Goal: Information Seeking & Learning: Check status

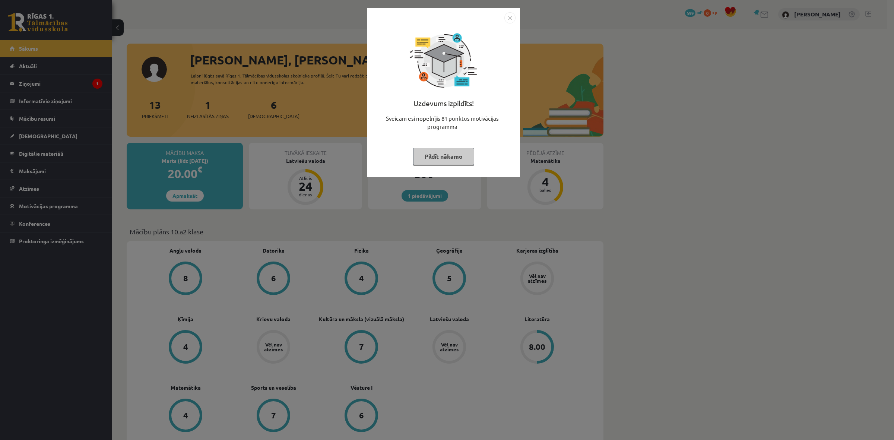
click at [506, 19] on img "Close" at bounding box center [510, 17] width 11 height 11
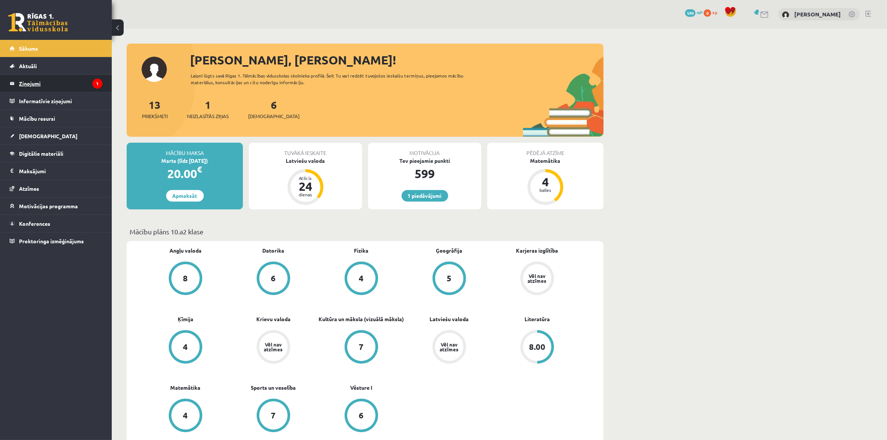
click at [66, 85] on legend "Ziņojumi 1" at bounding box center [60, 83] width 83 height 17
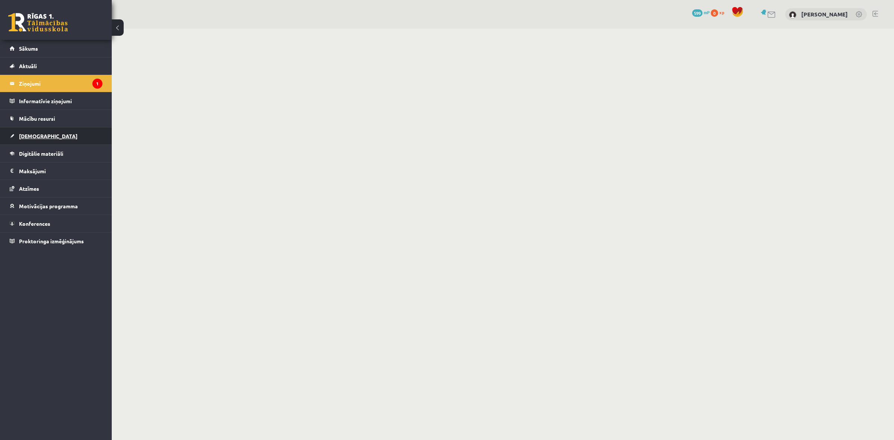
click at [44, 135] on link "[DEMOGRAPHIC_DATA]" at bounding box center [56, 135] width 93 height 17
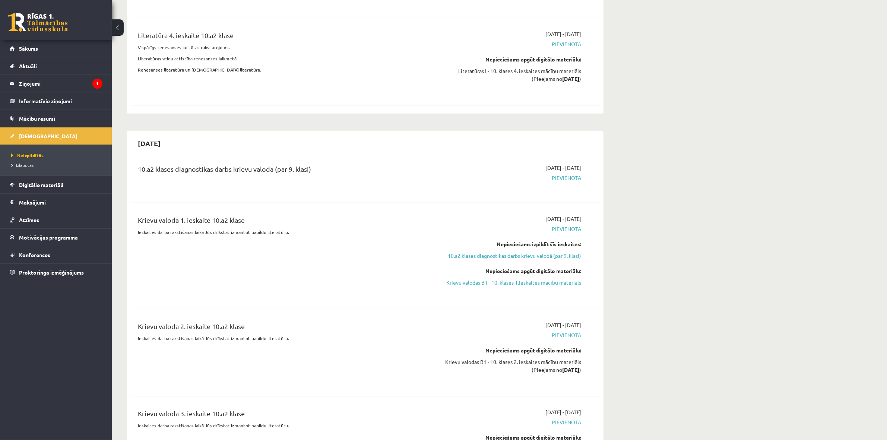
scroll to position [559, 0]
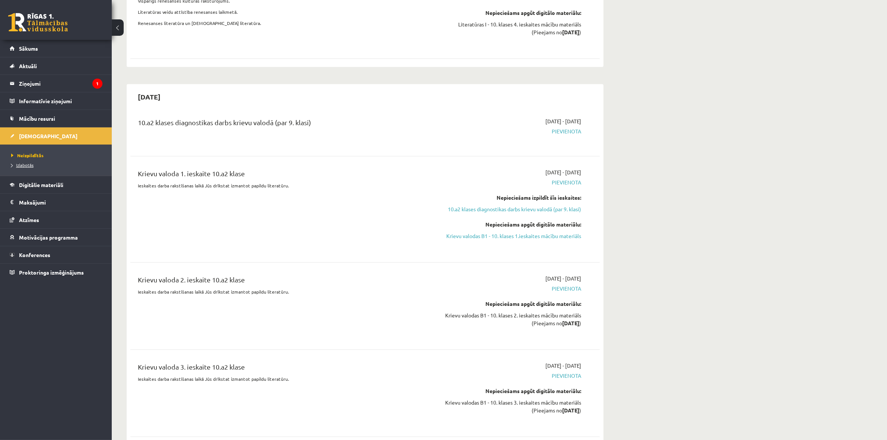
click at [29, 168] on link "Izlabotās" at bounding box center [57, 165] width 93 height 7
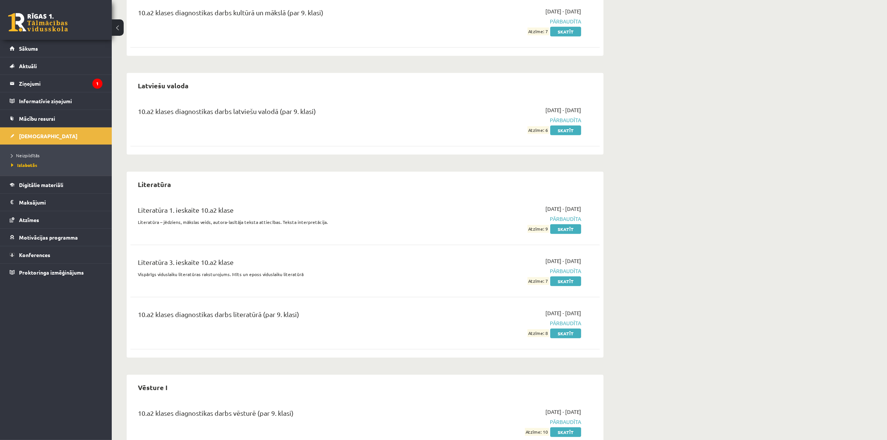
scroll to position [863, 0]
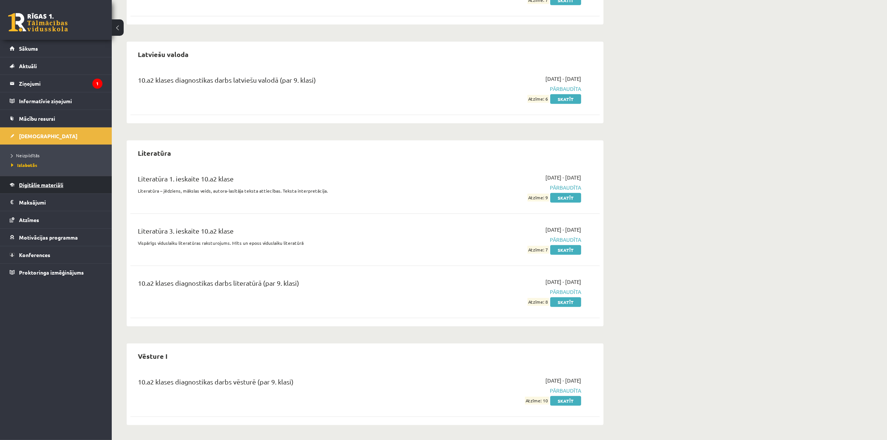
click at [32, 184] on span "Digitālie materiāli" at bounding box center [41, 185] width 44 height 7
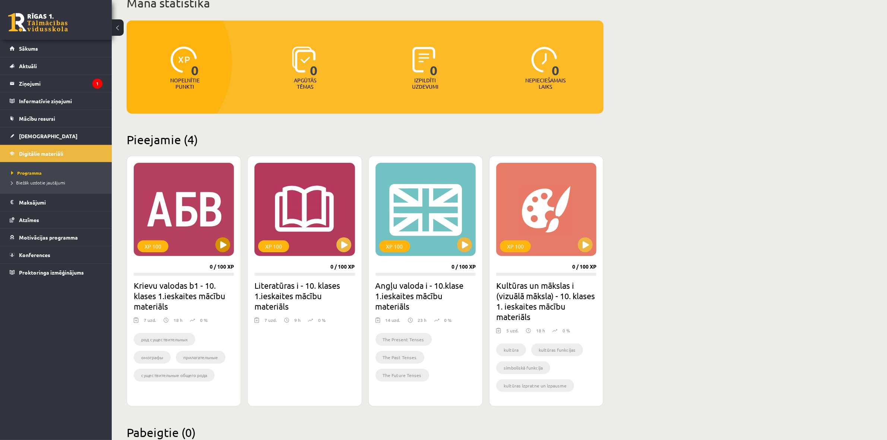
scroll to position [34, 0]
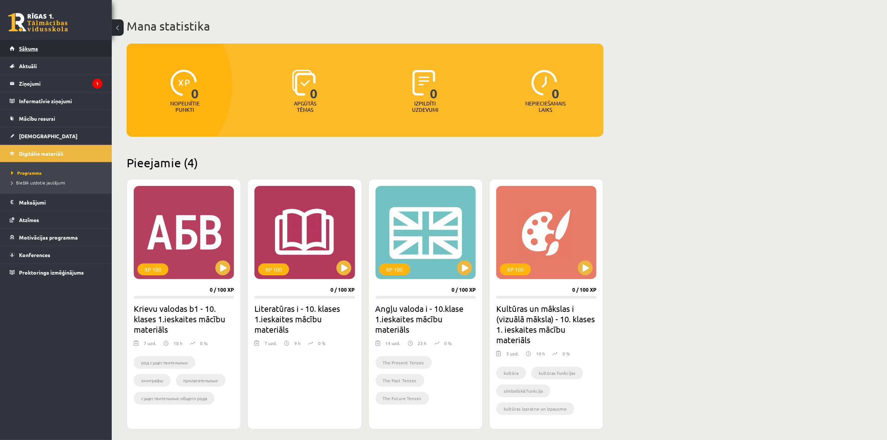
click at [19, 49] on span "Sākums" at bounding box center [28, 48] width 19 height 7
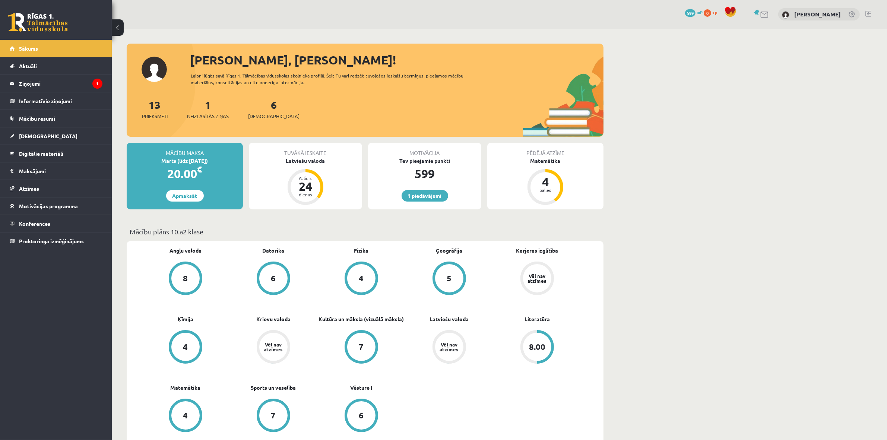
click at [454, 277] on div "5" at bounding box center [449, 278] width 28 height 28
click at [51, 83] on legend "Ziņojumi 1" at bounding box center [60, 83] width 83 height 17
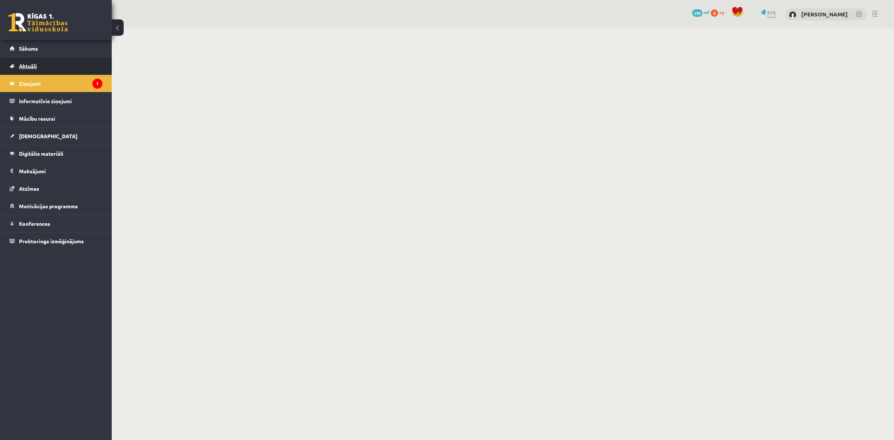
click at [55, 64] on link "Aktuāli" at bounding box center [56, 65] width 93 height 17
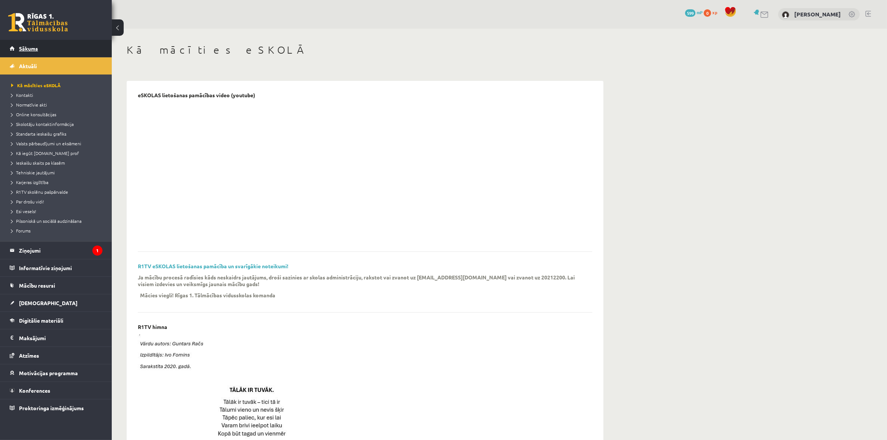
click at [50, 50] on link "Sākums" at bounding box center [56, 48] width 93 height 17
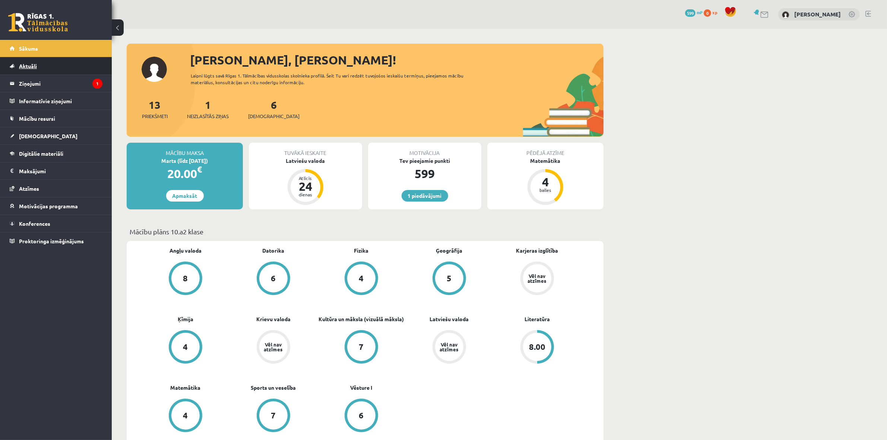
click at [54, 68] on link "Aktuāli" at bounding box center [56, 65] width 93 height 17
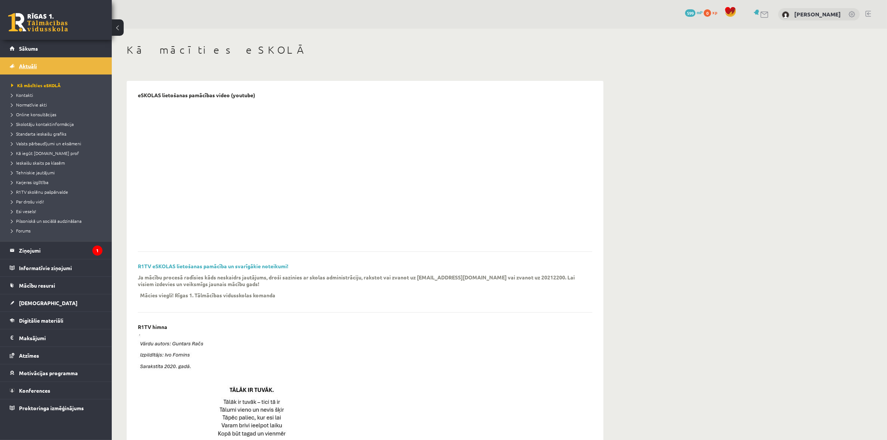
click at [47, 73] on link "Aktuāli" at bounding box center [56, 65] width 93 height 17
click at [67, 248] on legend "Ziņojumi 1" at bounding box center [60, 250] width 83 height 17
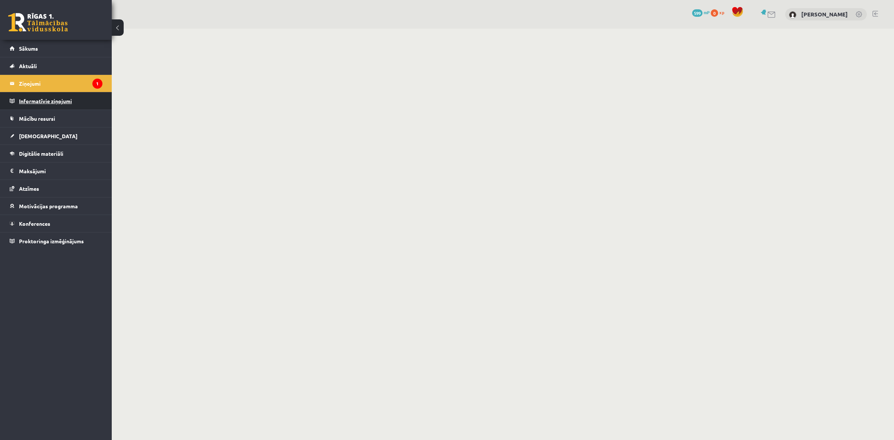
click at [34, 97] on legend "Informatīvie ziņojumi 0" at bounding box center [60, 100] width 83 height 17
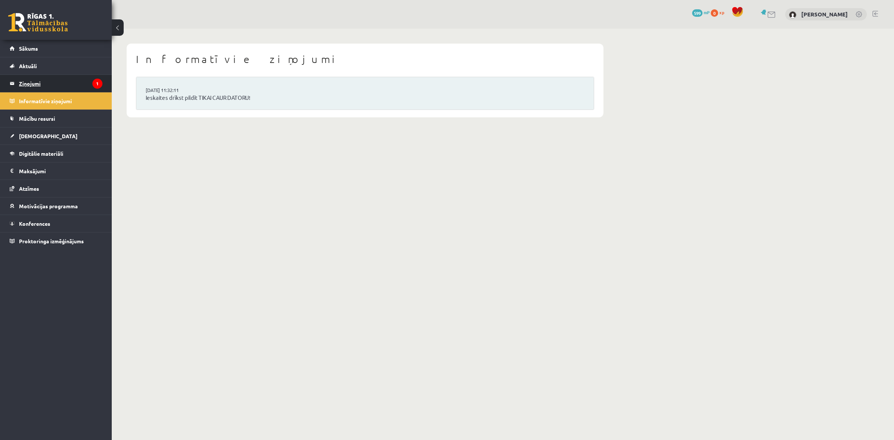
click at [35, 85] on legend "Ziņojumi 1" at bounding box center [60, 83] width 83 height 17
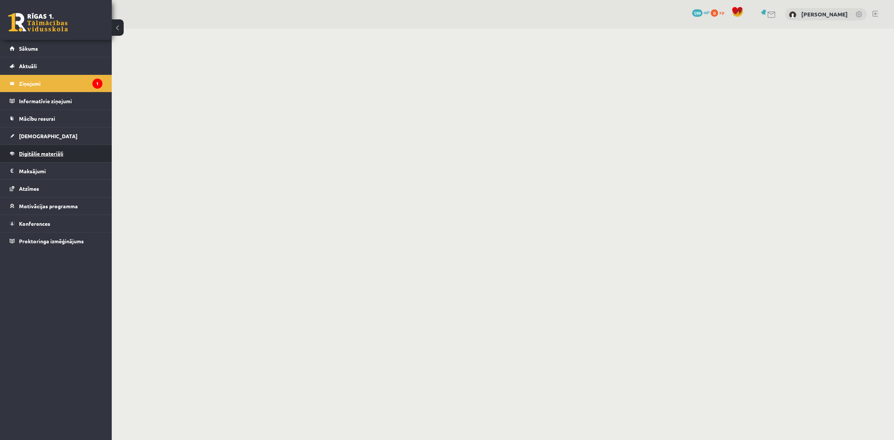
click at [43, 150] on link "Digitālie materiāli" at bounding box center [56, 153] width 93 height 17
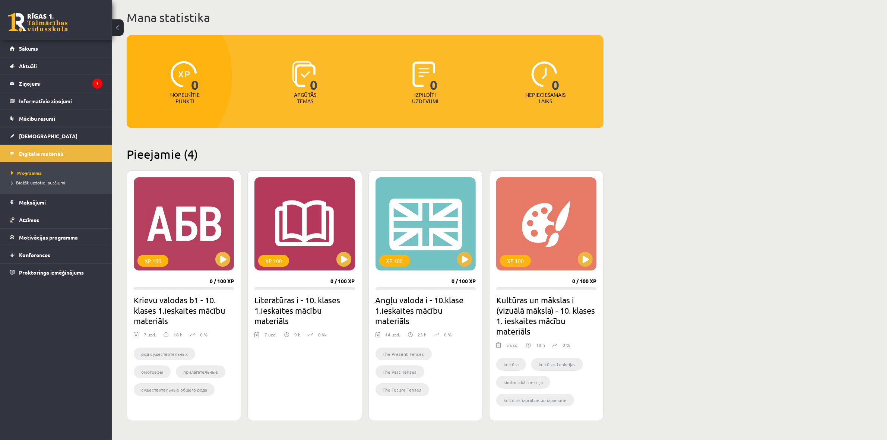
scroll to position [47, 0]
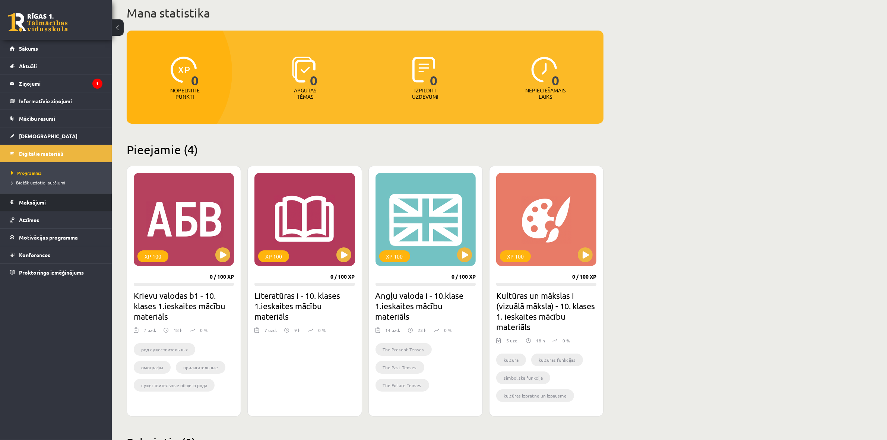
click at [31, 204] on legend "Maksājumi 0" at bounding box center [60, 202] width 83 height 17
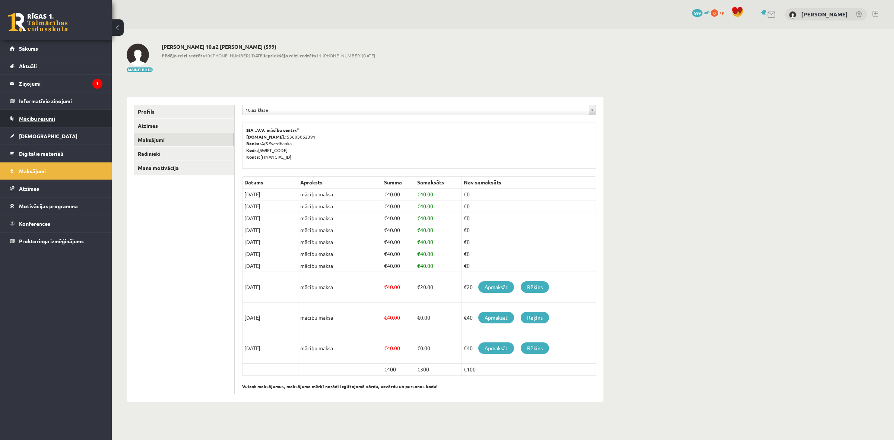
click at [36, 125] on link "Mācību resursi" at bounding box center [56, 118] width 93 height 17
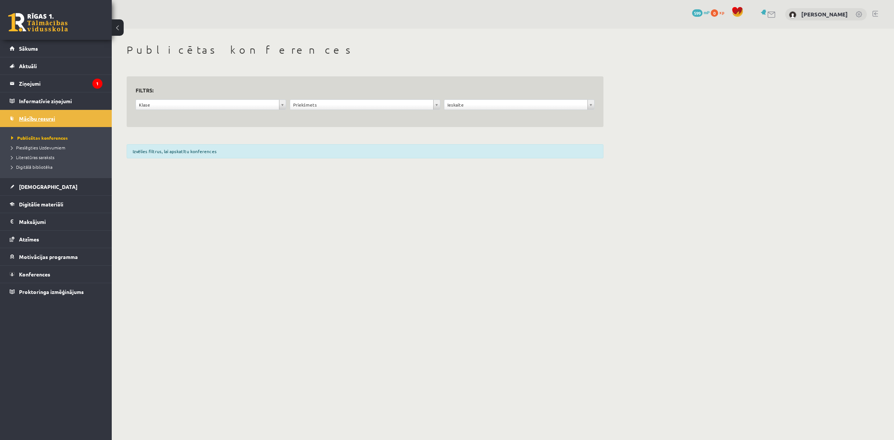
click at [38, 119] on span "Mācību resursi" at bounding box center [37, 118] width 36 height 7
click at [37, 186] on span "[DEMOGRAPHIC_DATA]" at bounding box center [48, 186] width 59 height 7
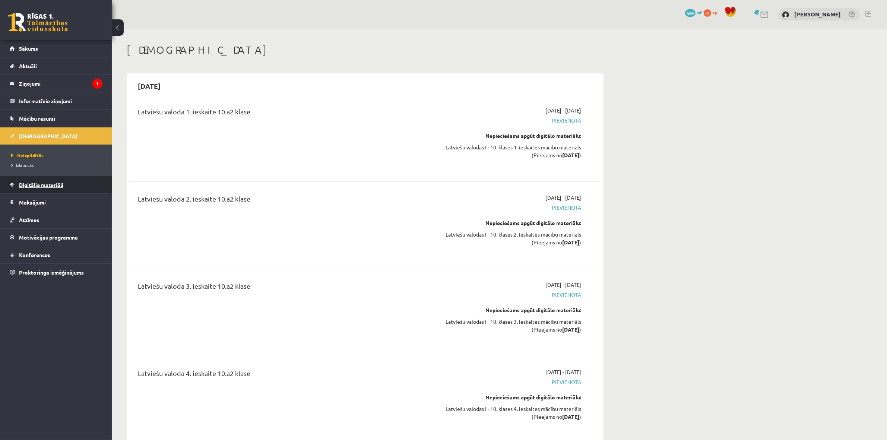
click at [38, 184] on span "Digitālie materiāli" at bounding box center [41, 185] width 44 height 7
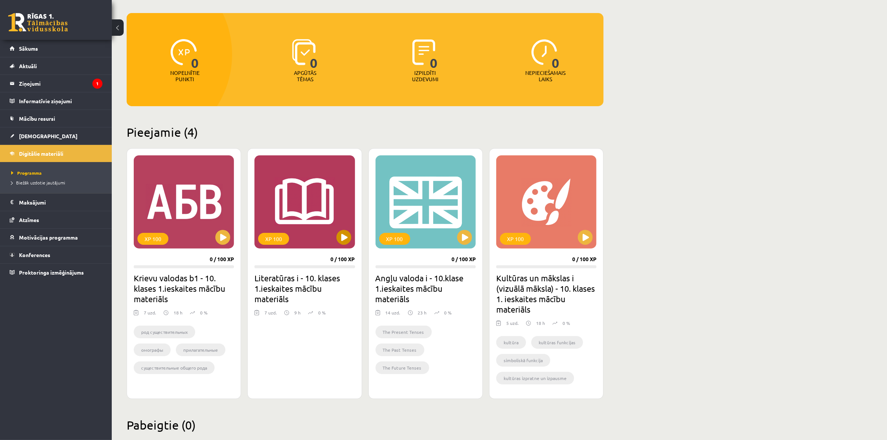
scroll to position [80, 0]
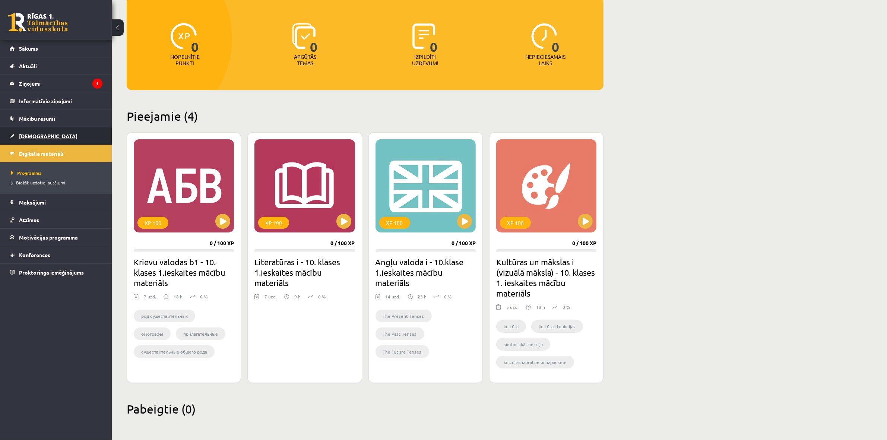
click at [29, 142] on link "[DEMOGRAPHIC_DATA]" at bounding box center [56, 135] width 93 height 17
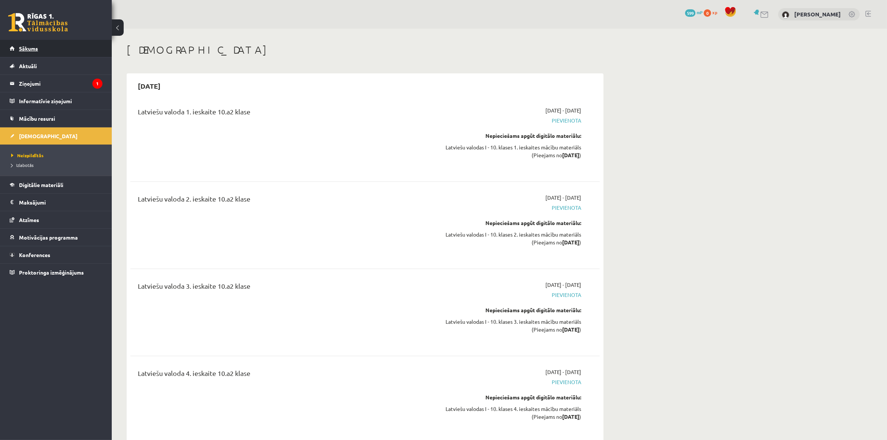
click at [34, 45] on span "Sākums" at bounding box center [28, 48] width 19 height 7
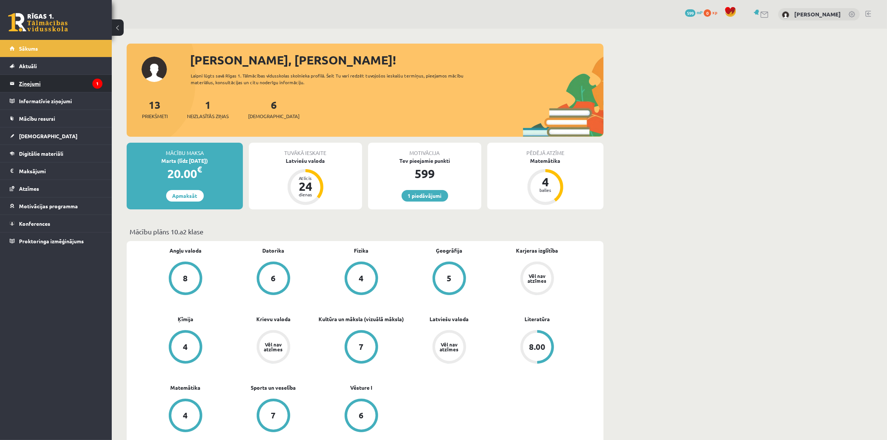
click at [48, 80] on legend "Ziņojumi 1" at bounding box center [60, 83] width 83 height 17
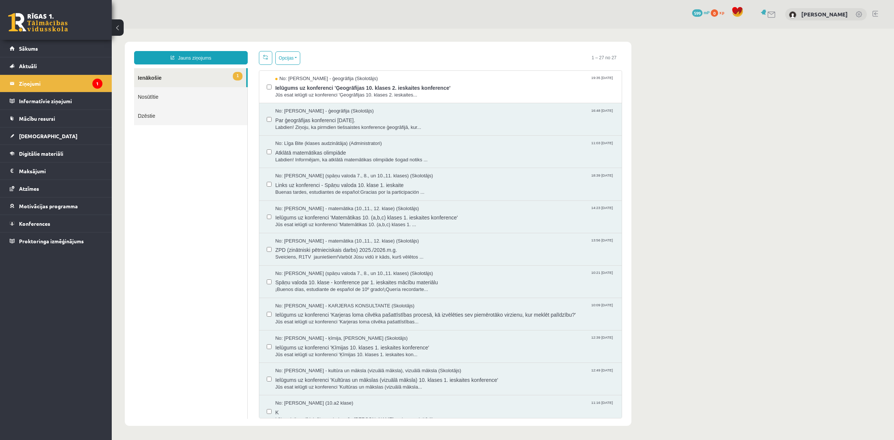
click at [169, 76] on link "1 Ienākošie" at bounding box center [190, 77] width 112 height 19
click at [298, 84] on span "Ielūgums uz konferenci 'Ģeogrāfijas 10. klases 2. ieskaites konference'" at bounding box center [444, 86] width 339 height 9
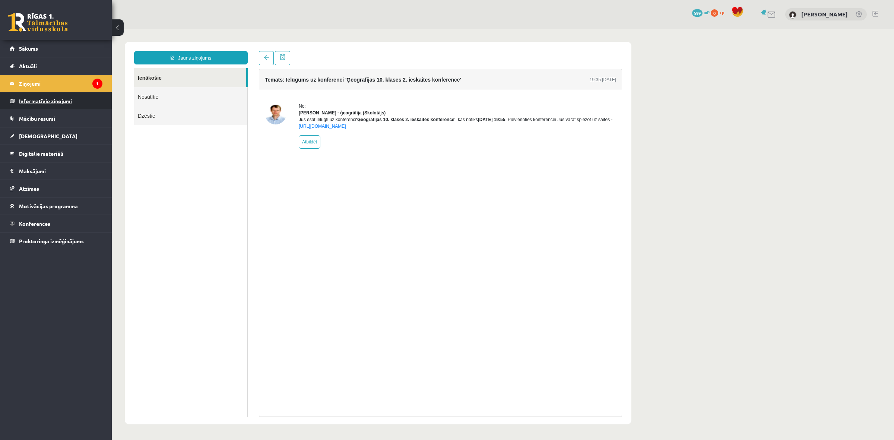
click at [38, 95] on legend "Informatīvie ziņojumi 0" at bounding box center [60, 100] width 83 height 17
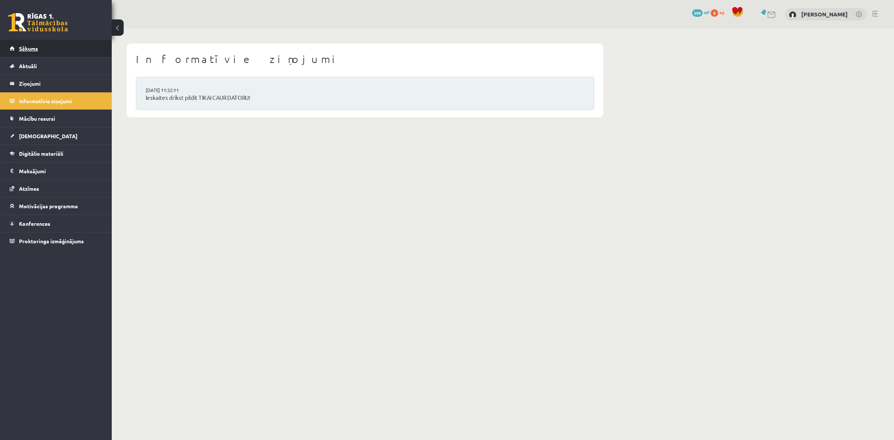
click at [19, 47] on span "Sākums" at bounding box center [28, 48] width 19 height 7
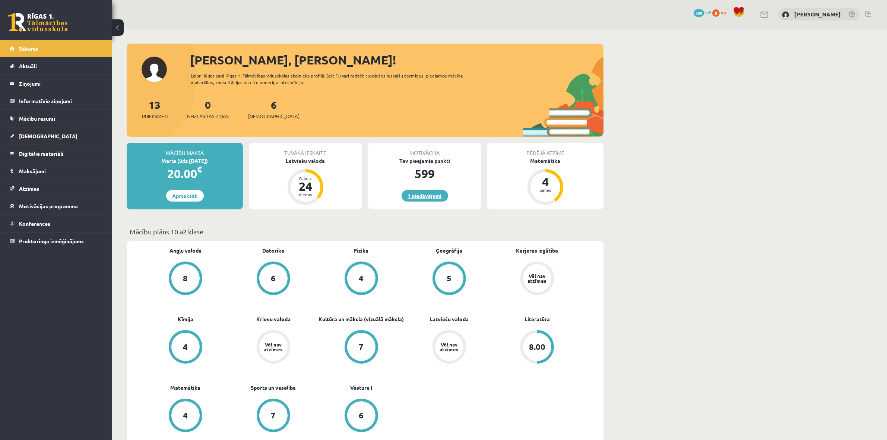
click at [422, 200] on link "1 piedāvājumi" at bounding box center [425, 196] width 47 height 12
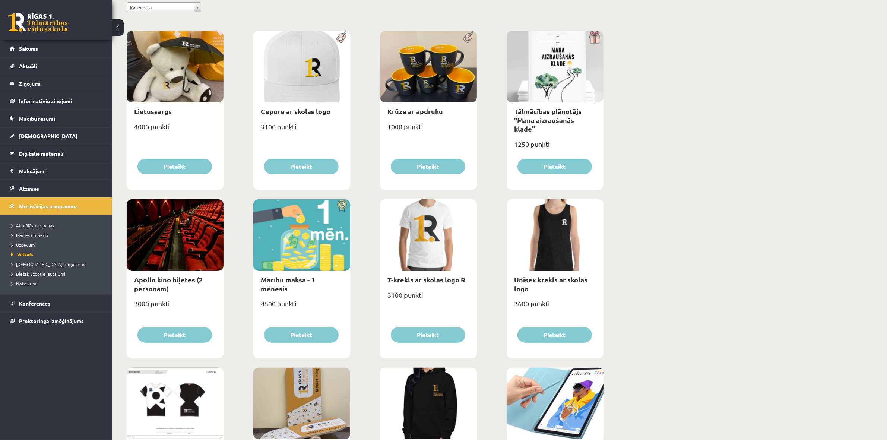
scroll to position [93, 0]
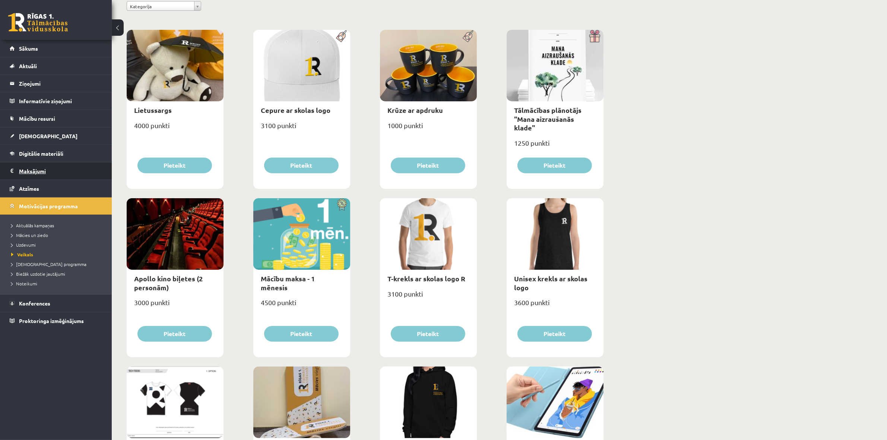
click at [23, 170] on legend "Maksājumi 0" at bounding box center [60, 170] width 83 height 17
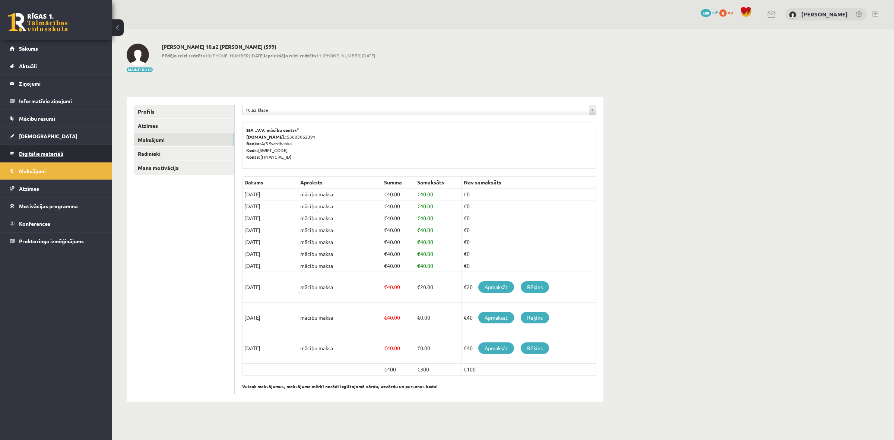
click at [27, 157] on link "Digitālie materiāli" at bounding box center [56, 153] width 93 height 17
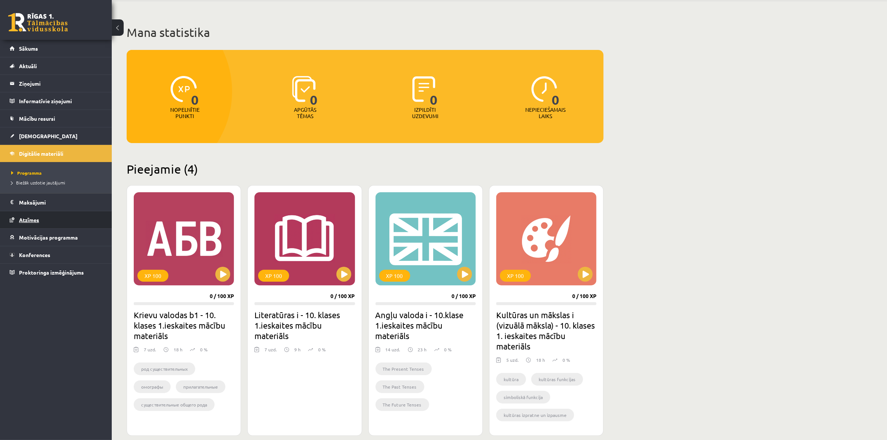
scroll to position [47, 0]
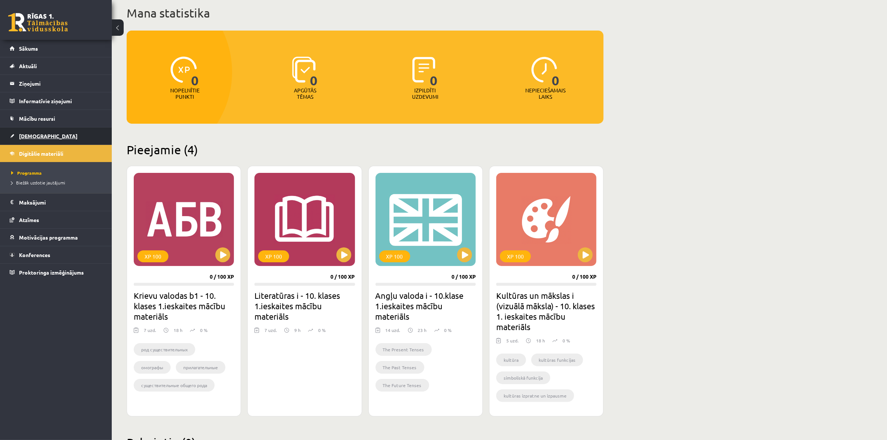
click at [35, 129] on link "[DEMOGRAPHIC_DATA]" at bounding box center [56, 135] width 93 height 17
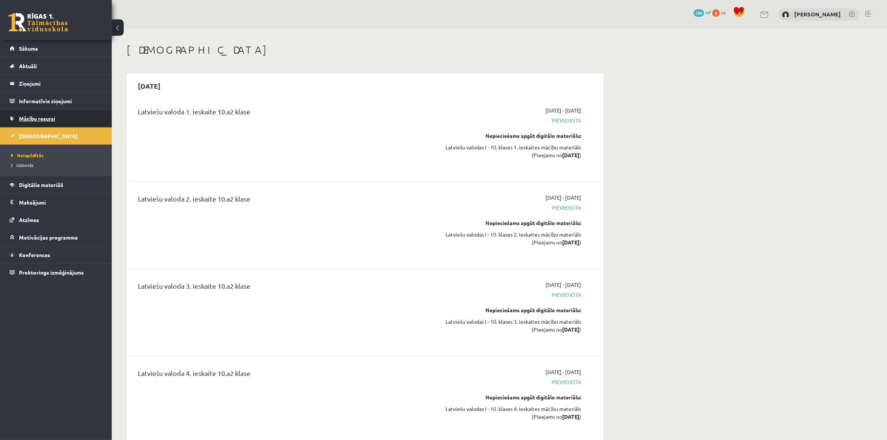
click at [27, 111] on link "Mācību resursi" at bounding box center [56, 118] width 93 height 17
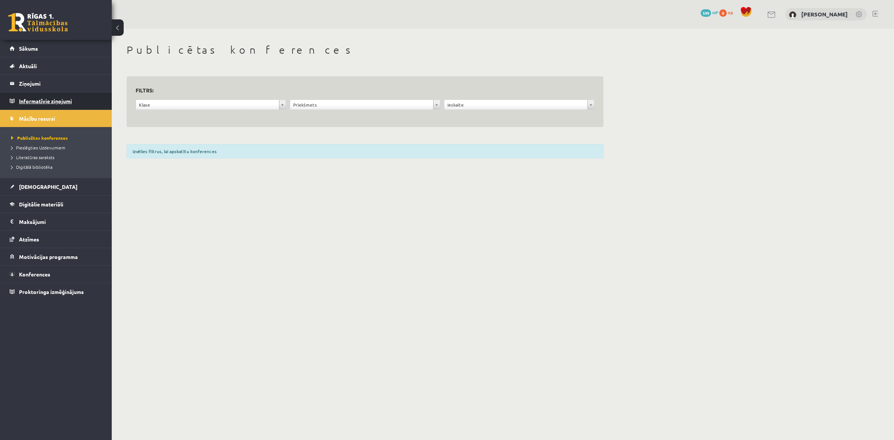
click at [25, 95] on legend "Informatīvie ziņojumi 0" at bounding box center [60, 100] width 83 height 17
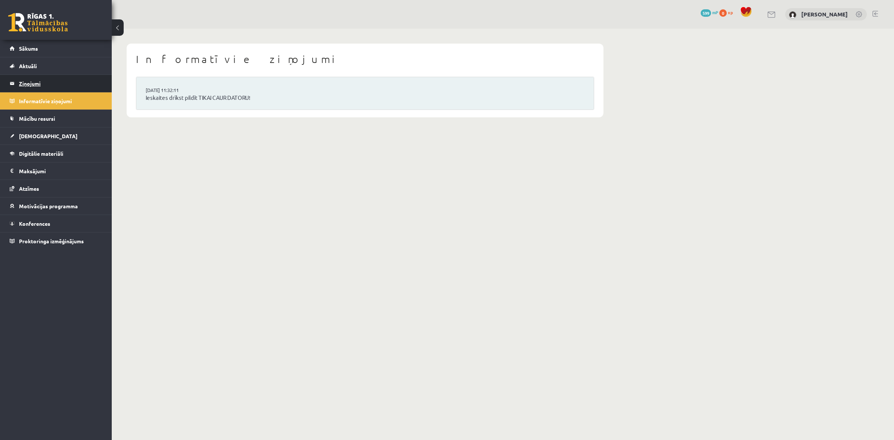
click at [26, 82] on legend "Ziņojumi 0" at bounding box center [60, 83] width 83 height 17
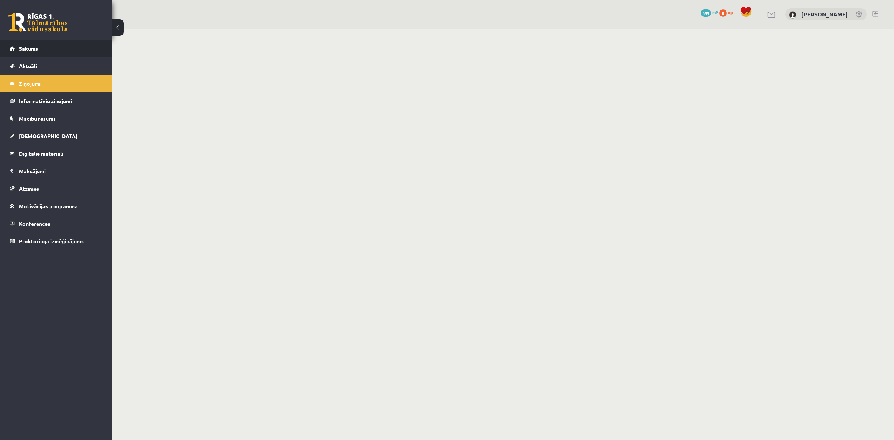
click at [31, 53] on link "Sākums" at bounding box center [56, 48] width 93 height 17
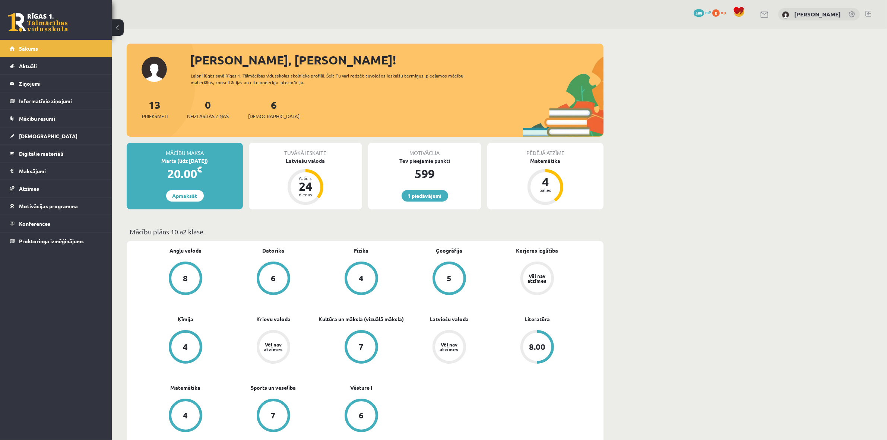
click at [172, 341] on div "4" at bounding box center [185, 347] width 28 height 28
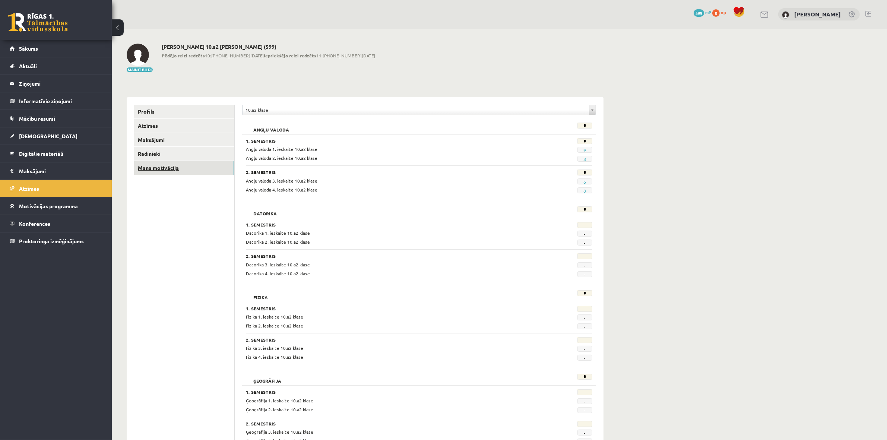
click at [164, 167] on link "Mana motivācija" at bounding box center [184, 168] width 100 height 14
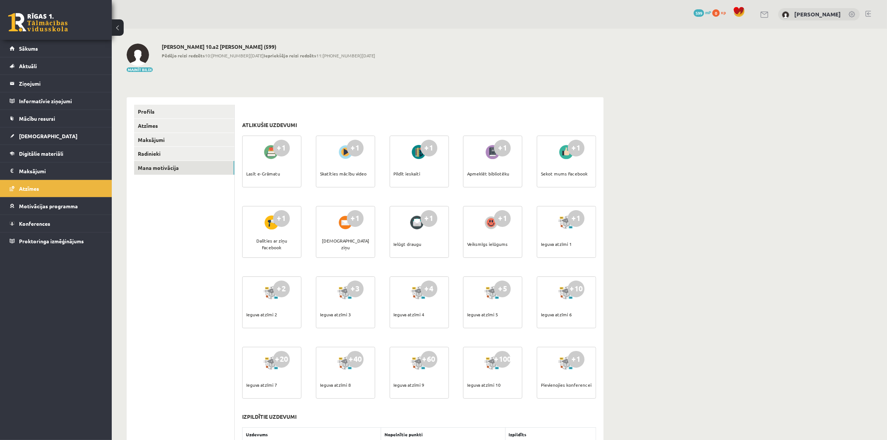
click at [280, 148] on div "+1" at bounding box center [281, 148] width 17 height 17
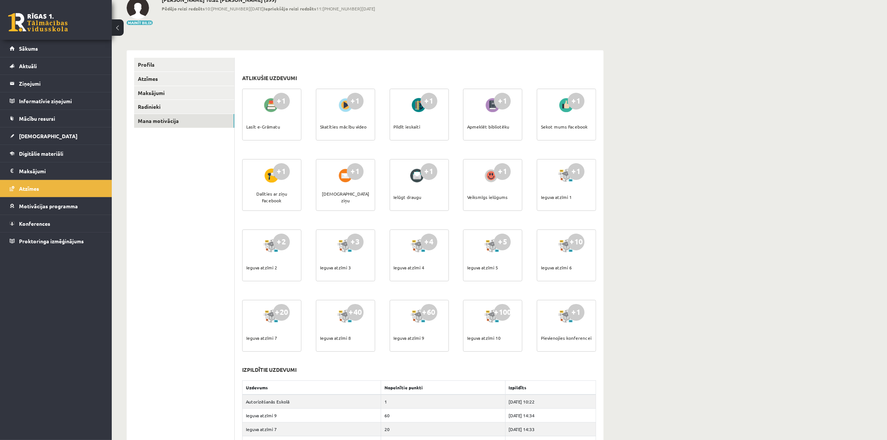
scroll to position [47, 0]
click at [145, 107] on link "Radinieki" at bounding box center [184, 107] width 100 height 14
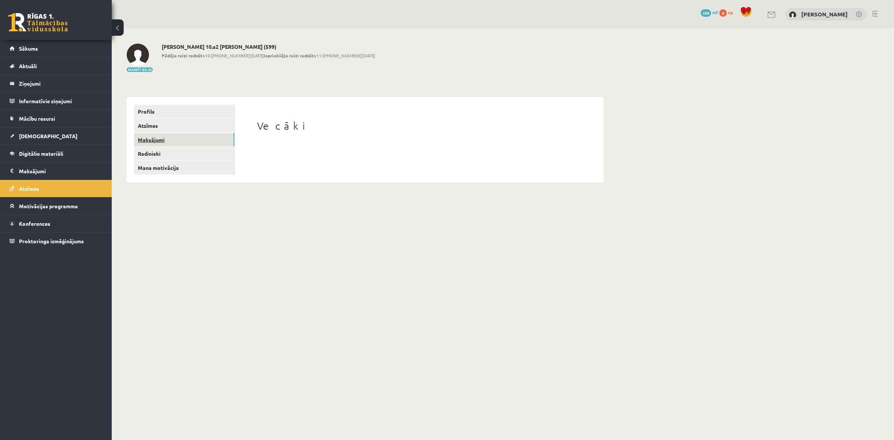
click at [151, 141] on link "Maksājumi" at bounding box center [184, 140] width 100 height 14
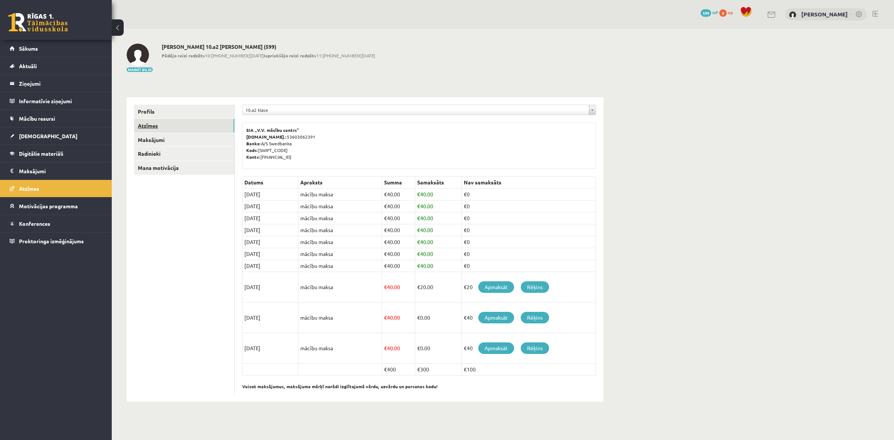
click at [153, 132] on link "Atzīmes" at bounding box center [184, 126] width 100 height 14
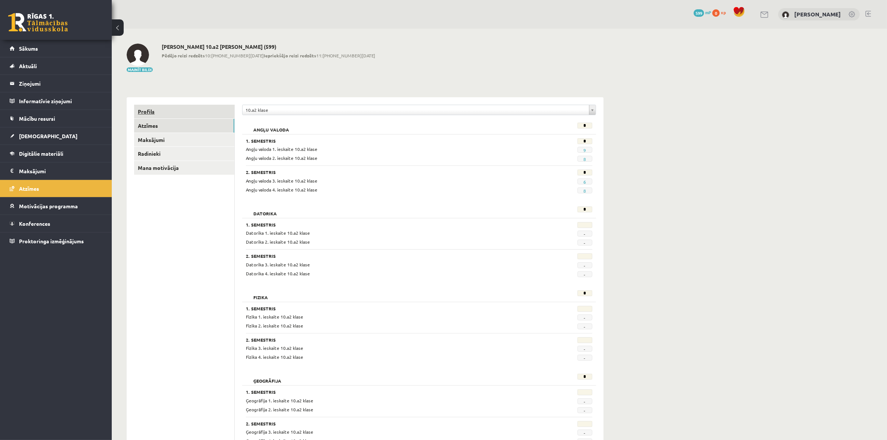
click at [155, 117] on link "Profils" at bounding box center [184, 112] width 100 height 14
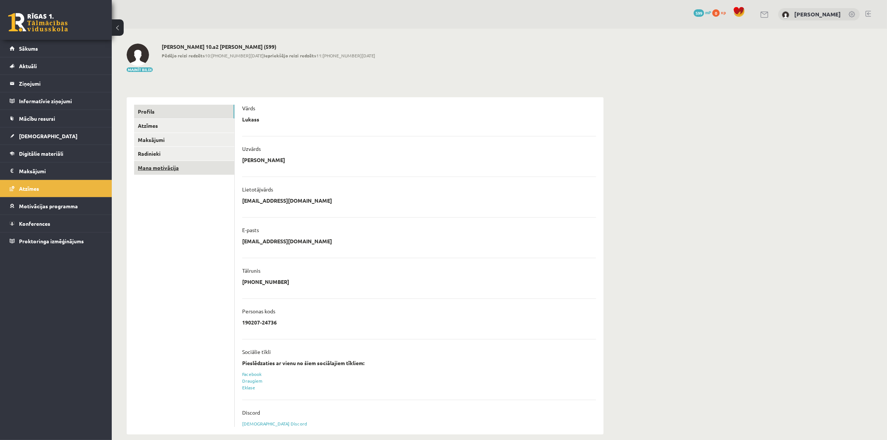
scroll to position [10, 0]
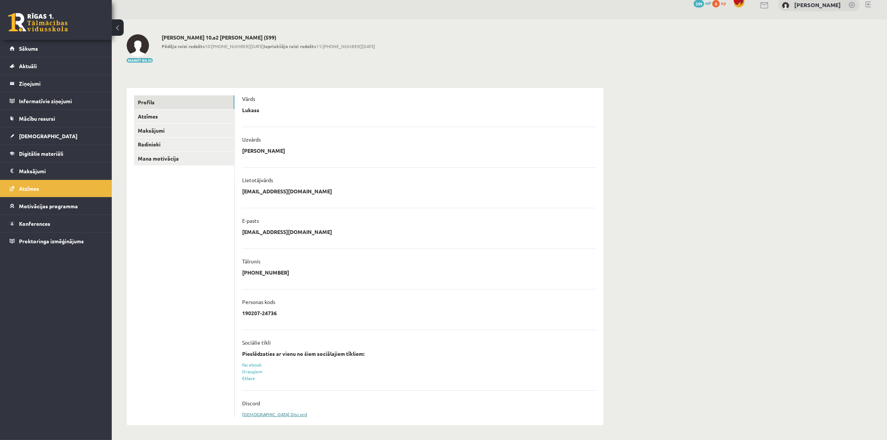
click at [263, 412] on link "Sasaistīt Discord" at bounding box center [274, 414] width 65 height 6
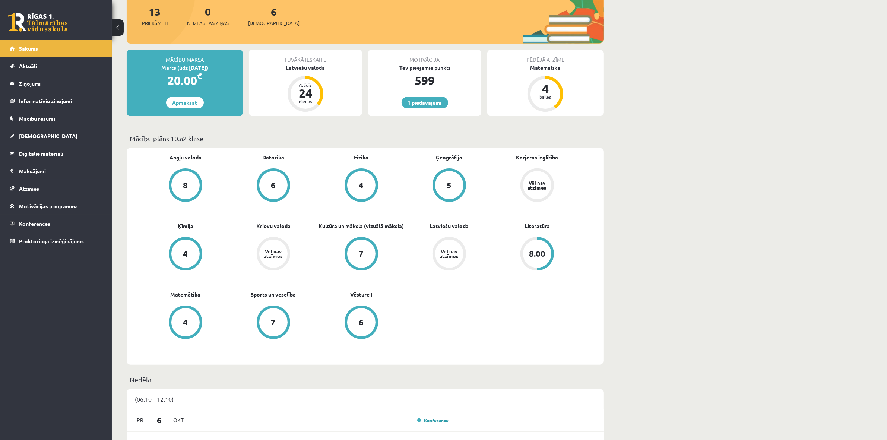
scroll to position [140, 0]
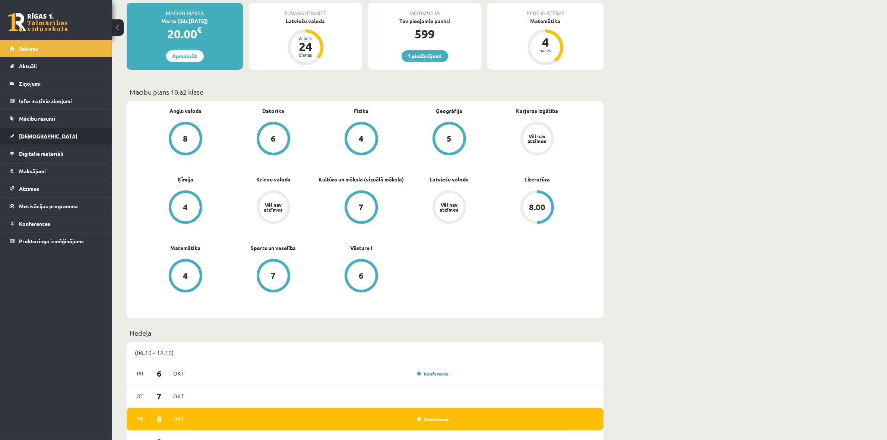
click at [42, 135] on link "[DEMOGRAPHIC_DATA]" at bounding box center [56, 135] width 93 height 17
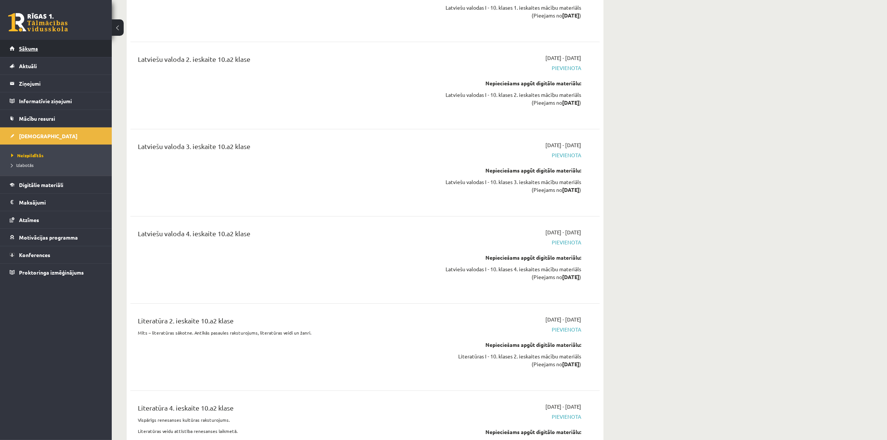
click at [22, 47] on span "Sākums" at bounding box center [28, 48] width 19 height 7
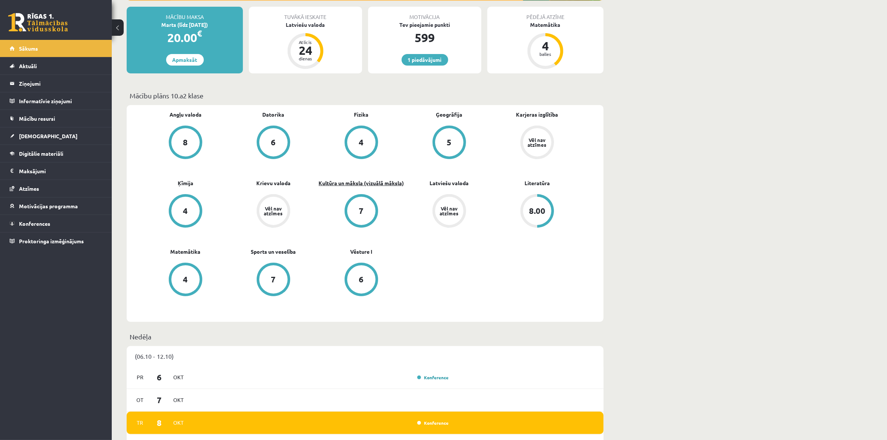
scroll to position [140, 0]
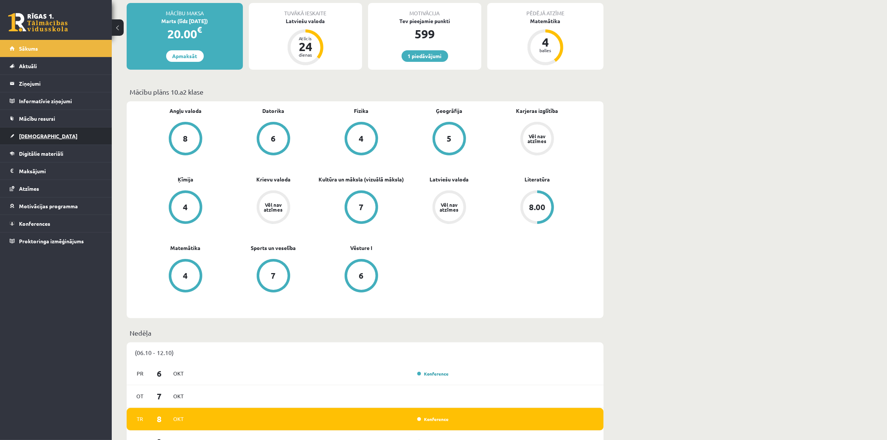
click at [38, 135] on span "[DEMOGRAPHIC_DATA]" at bounding box center [48, 136] width 59 height 7
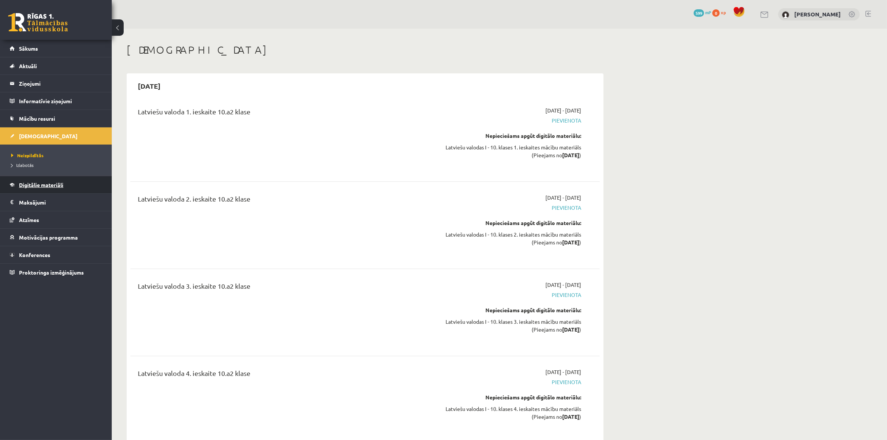
click at [42, 183] on span "Digitālie materiāli" at bounding box center [41, 185] width 44 height 7
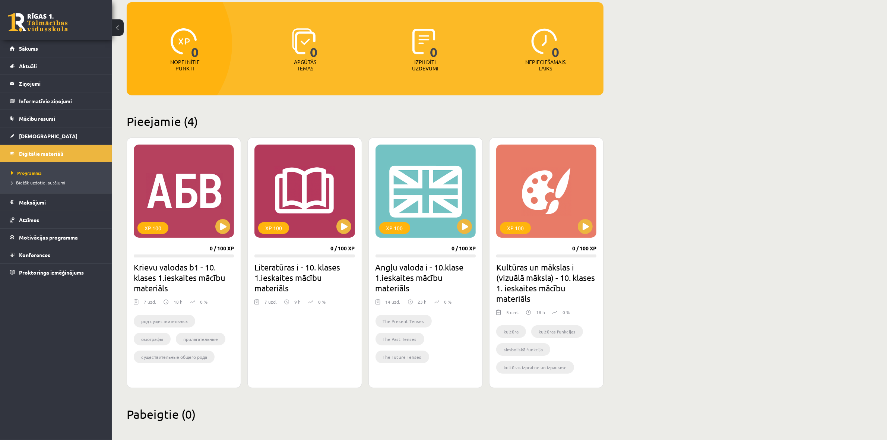
scroll to position [80, 0]
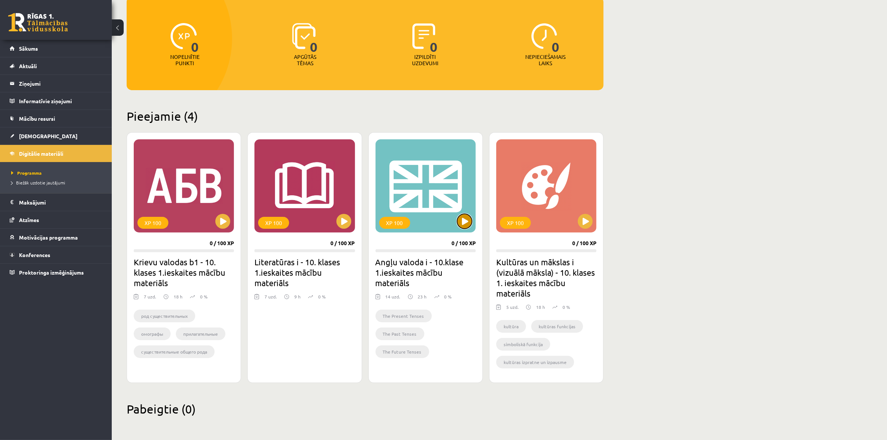
click at [461, 225] on button at bounding box center [464, 221] width 15 height 15
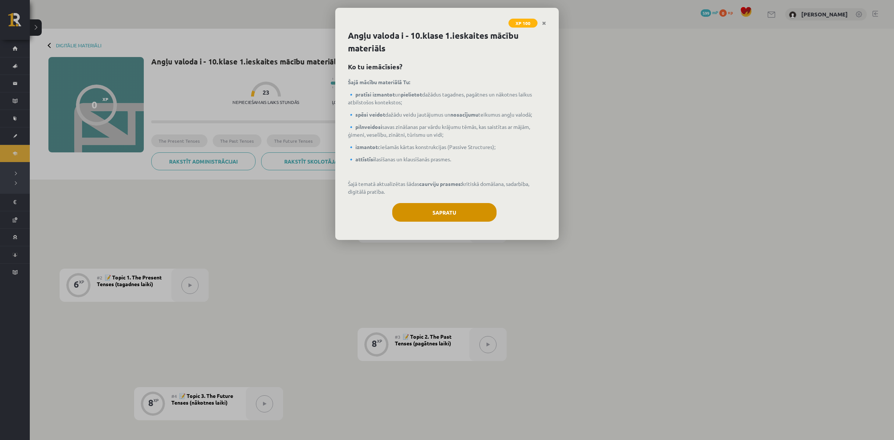
drag, startPoint x: 462, startPoint y: 222, endPoint x: 461, endPoint y: 213, distance: 9.1
click at [462, 221] on div "Sapratu" at bounding box center [447, 215] width 198 height 24
click at [461, 213] on button "Sapratu" at bounding box center [444, 212] width 104 height 19
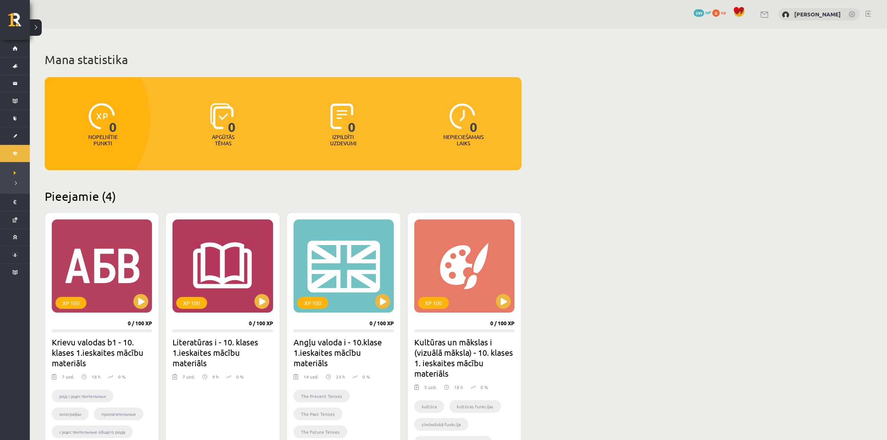
scroll to position [80, 0]
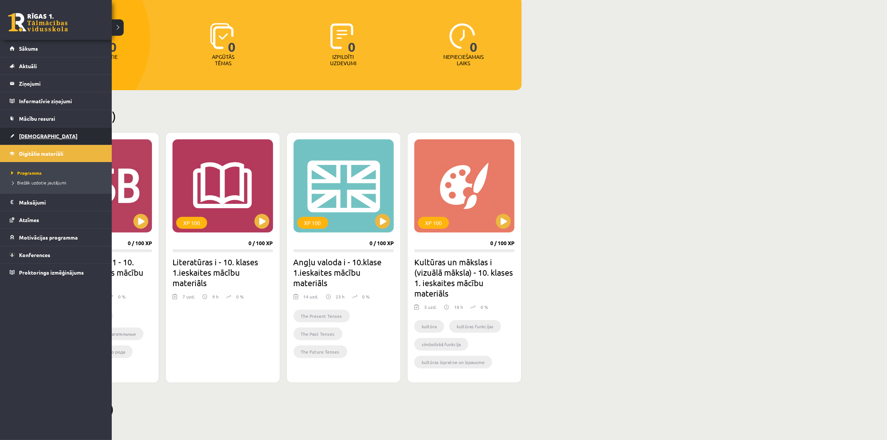
click at [28, 142] on link "[DEMOGRAPHIC_DATA]" at bounding box center [56, 135] width 93 height 17
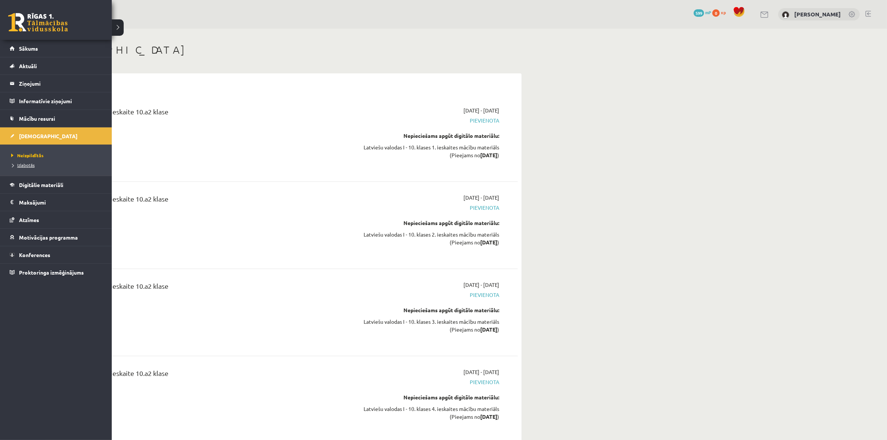
click at [28, 164] on span "Izlabotās" at bounding box center [21, 165] width 25 height 6
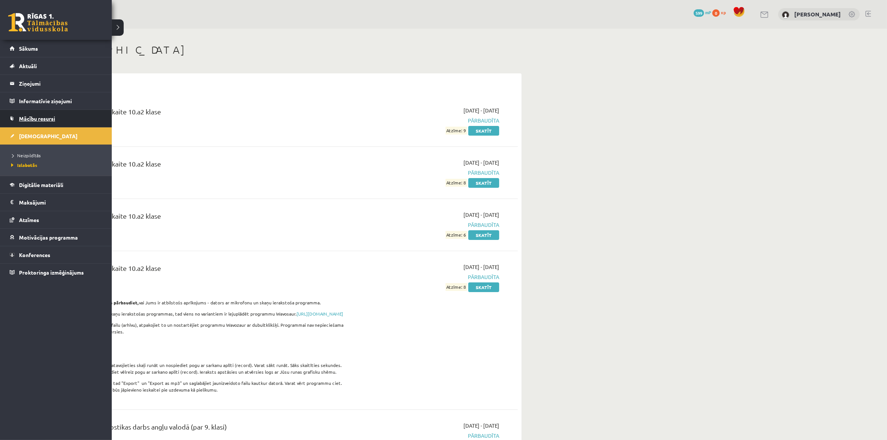
click at [18, 120] on link "Mācību resursi" at bounding box center [56, 118] width 93 height 17
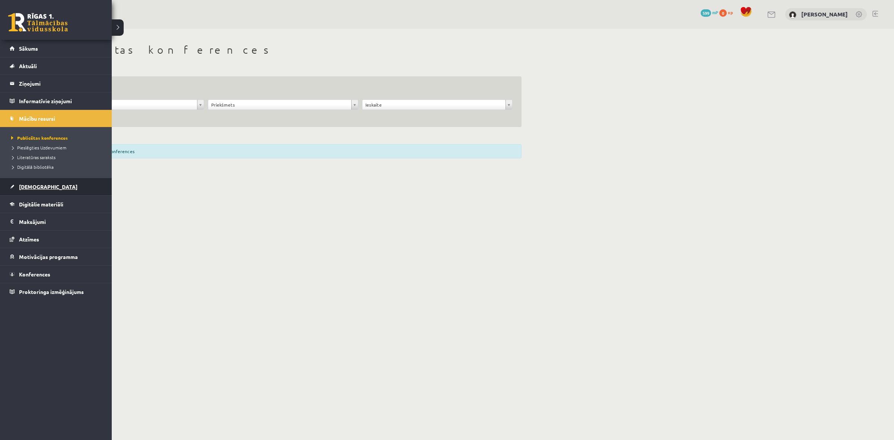
click at [26, 184] on span "[DEMOGRAPHIC_DATA]" at bounding box center [48, 186] width 59 height 7
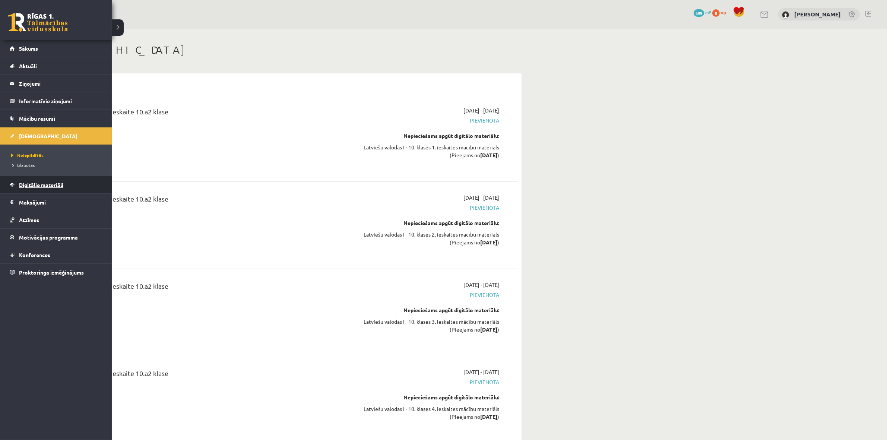
click at [35, 191] on link "Digitālie materiāli" at bounding box center [56, 184] width 93 height 17
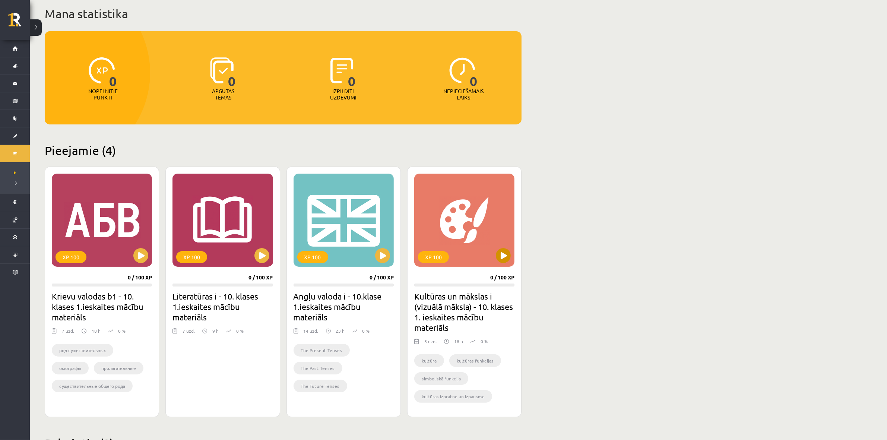
scroll to position [47, 0]
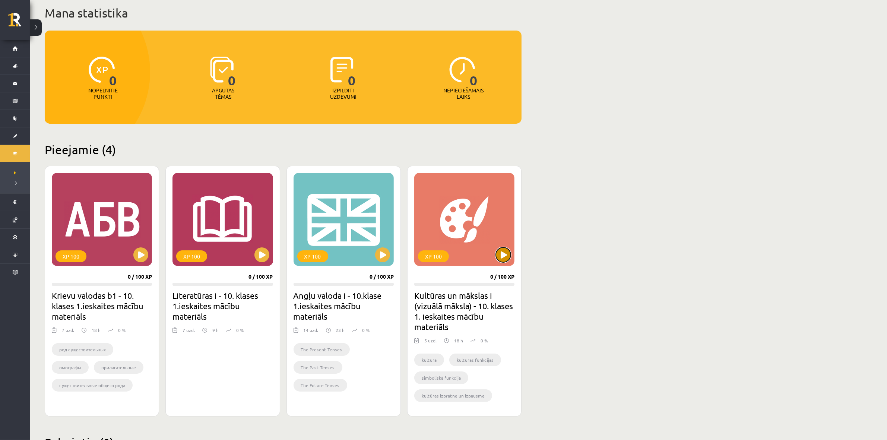
click at [500, 253] on button at bounding box center [503, 254] width 15 height 15
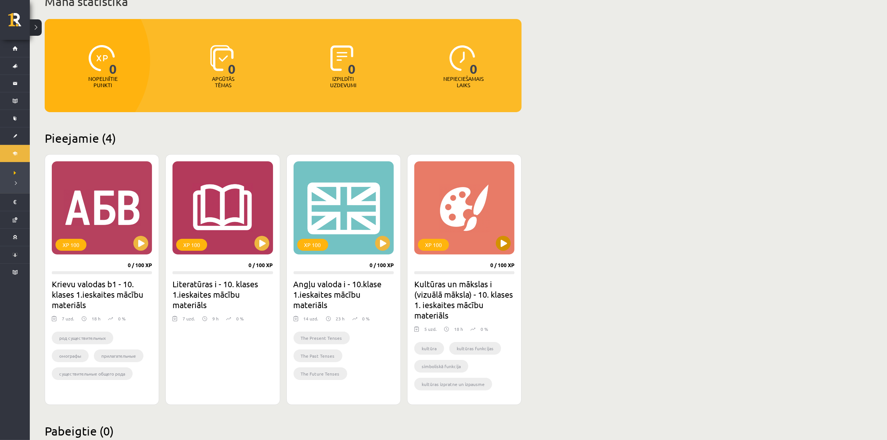
scroll to position [80, 0]
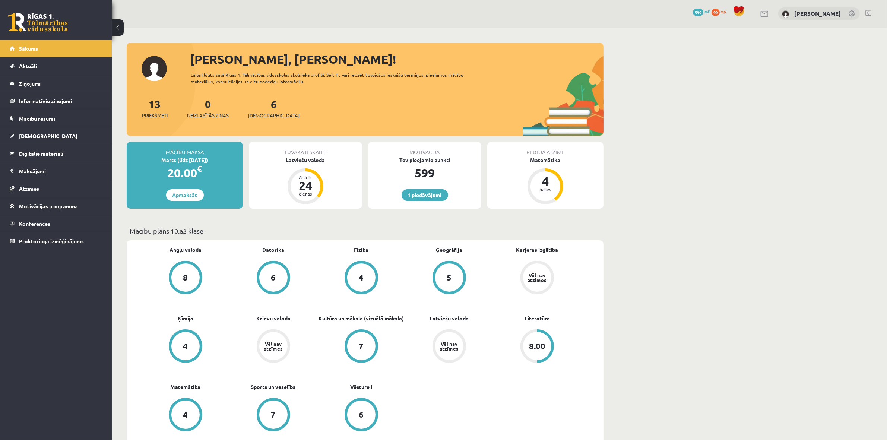
scroll to position [47, 0]
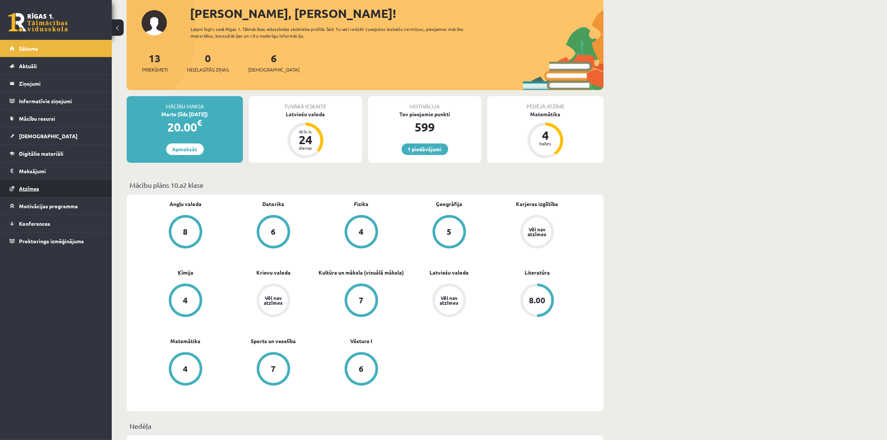
click at [28, 190] on span "Atzīmes" at bounding box center [29, 188] width 20 height 7
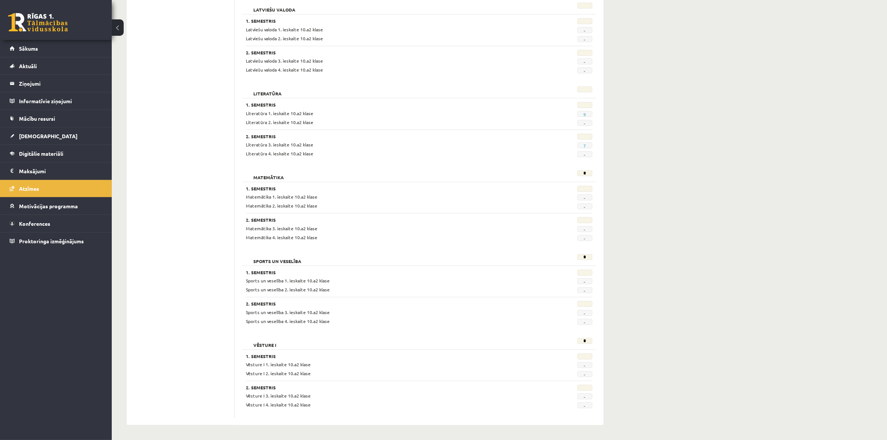
scroll to position [708, 0]
click at [38, 173] on legend "Maksājumi 0" at bounding box center [60, 170] width 83 height 17
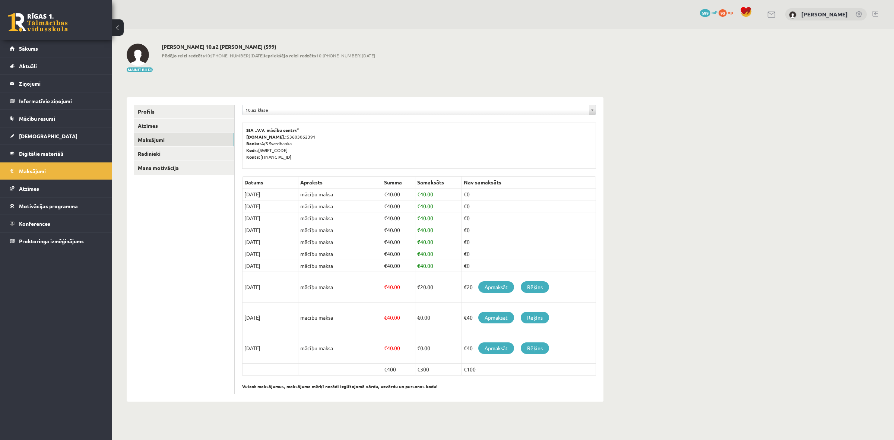
click at [174, 104] on div "Profils Atzīmes Maksājumi Radinieki Mana motivācija" at bounding box center [181, 249] width 108 height 304
click at [159, 114] on link "Profils" at bounding box center [184, 112] width 100 height 14
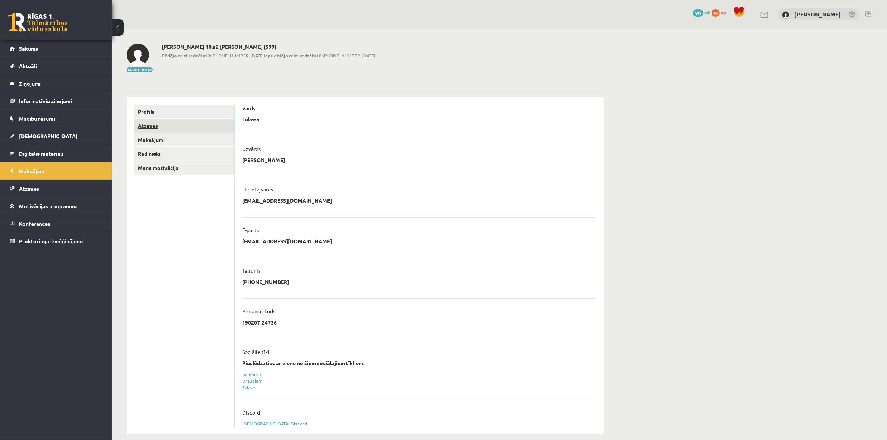
click at [153, 128] on link "Atzīmes" at bounding box center [184, 126] width 100 height 14
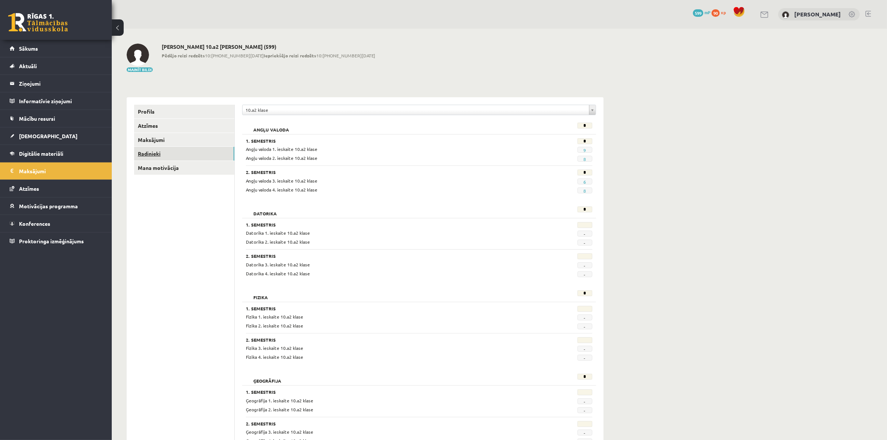
click at [150, 150] on link "Radinieki" at bounding box center [184, 154] width 100 height 14
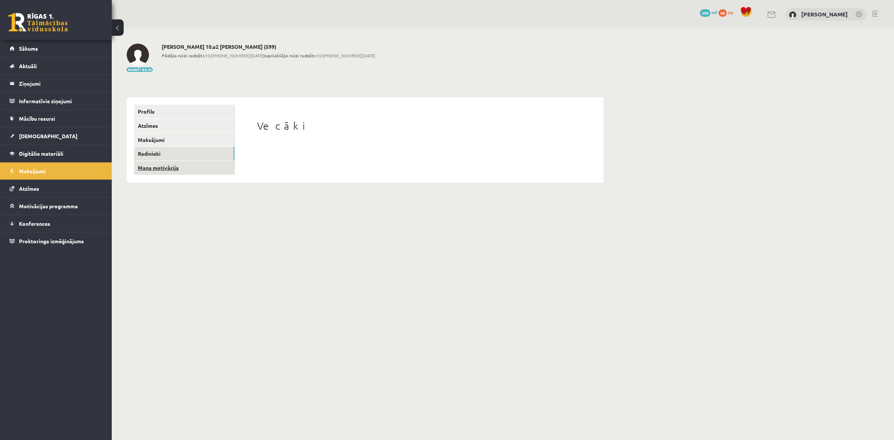
click at [156, 164] on link "Mana motivācija" at bounding box center [184, 168] width 100 height 14
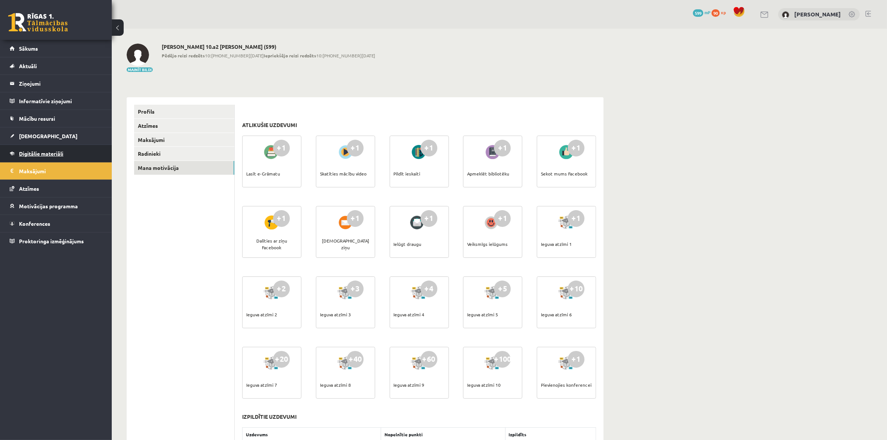
click at [58, 148] on link "Digitālie materiāli" at bounding box center [56, 153] width 93 height 17
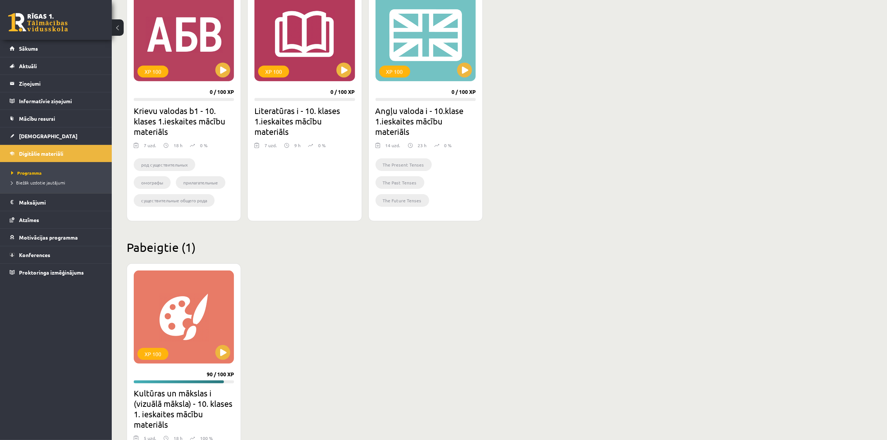
scroll to position [233, 0]
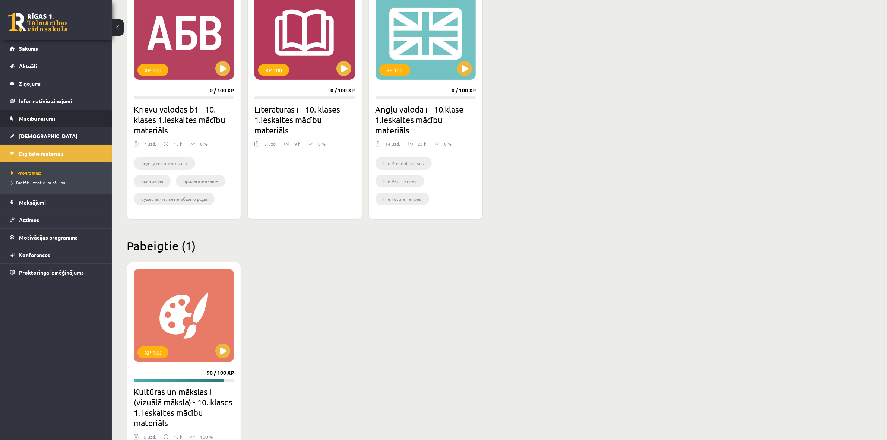
click at [49, 121] on link "Mācību resursi" at bounding box center [56, 118] width 93 height 17
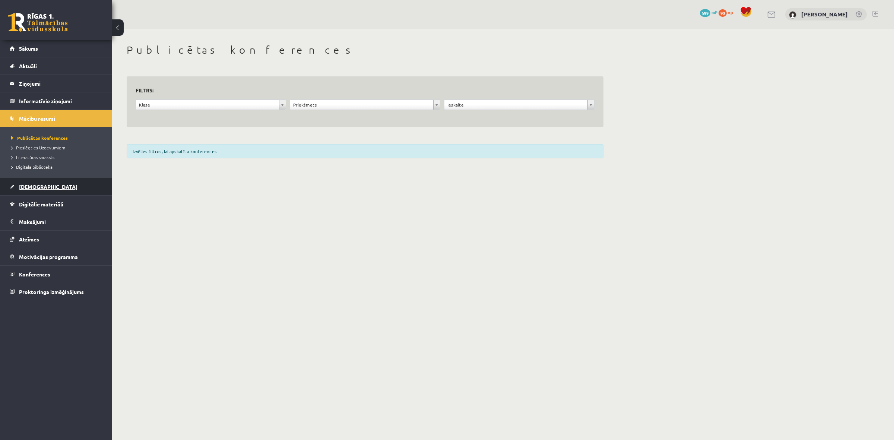
click at [41, 183] on link "[DEMOGRAPHIC_DATA]" at bounding box center [56, 186] width 93 height 17
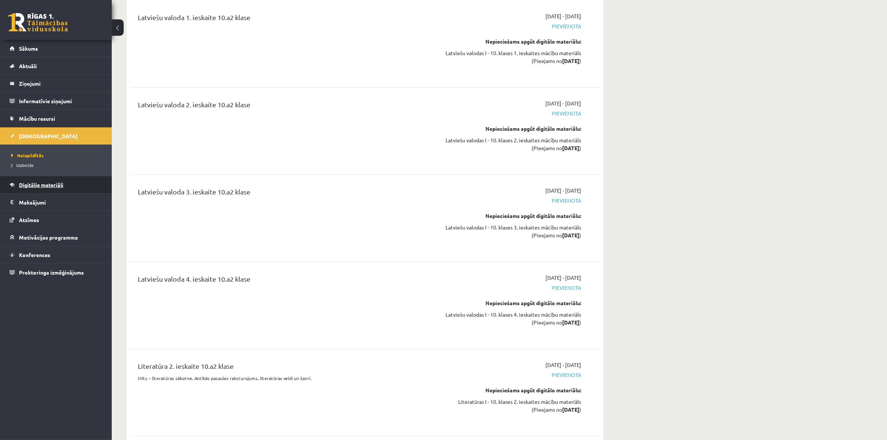
scroll to position [93, 0]
click at [50, 194] on legend "Maksājumi 0" at bounding box center [60, 202] width 83 height 17
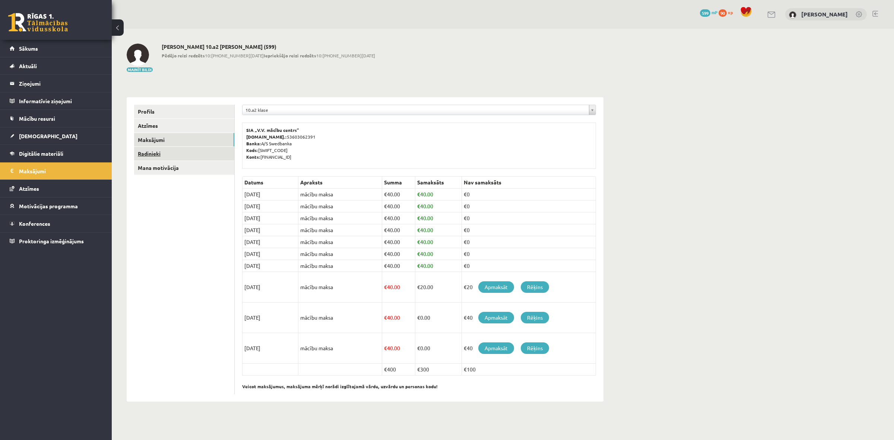
click at [163, 155] on link "Radinieki" at bounding box center [184, 154] width 100 height 14
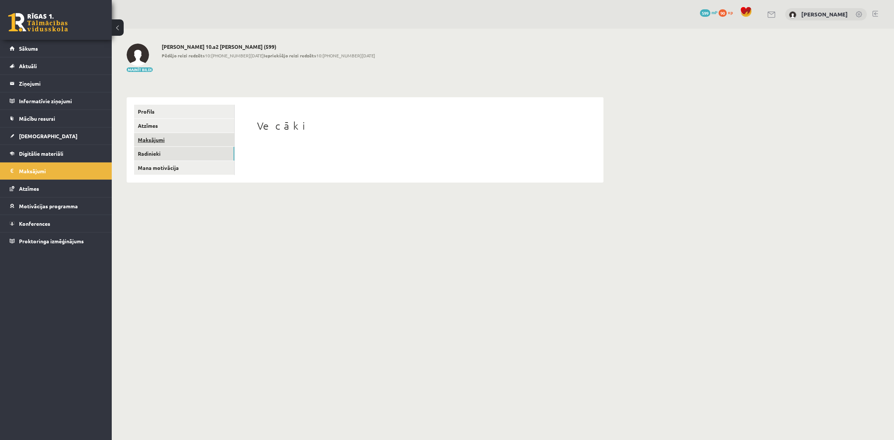
click at [152, 134] on link "Maksājumi" at bounding box center [184, 140] width 100 height 14
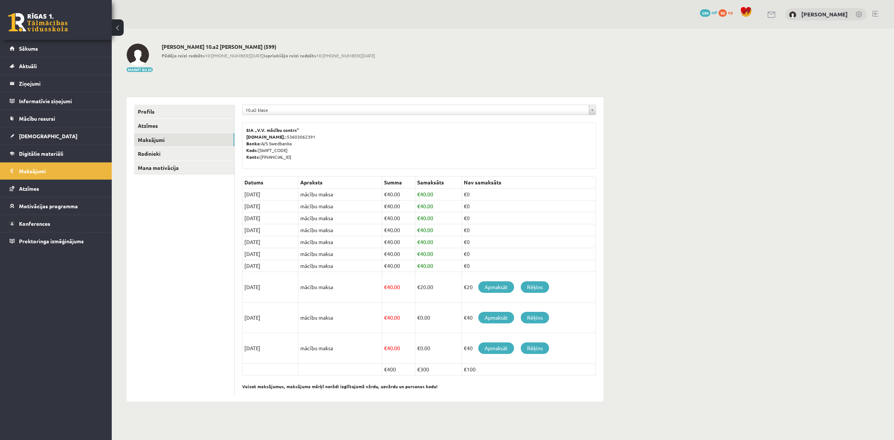
click at [311, 316] on td "mācību maksa" at bounding box center [341, 318] width 84 height 31
click at [534, 322] on link "Rēķins" at bounding box center [535, 318] width 28 height 12
click at [151, 112] on link "Profils" at bounding box center [184, 112] width 100 height 14
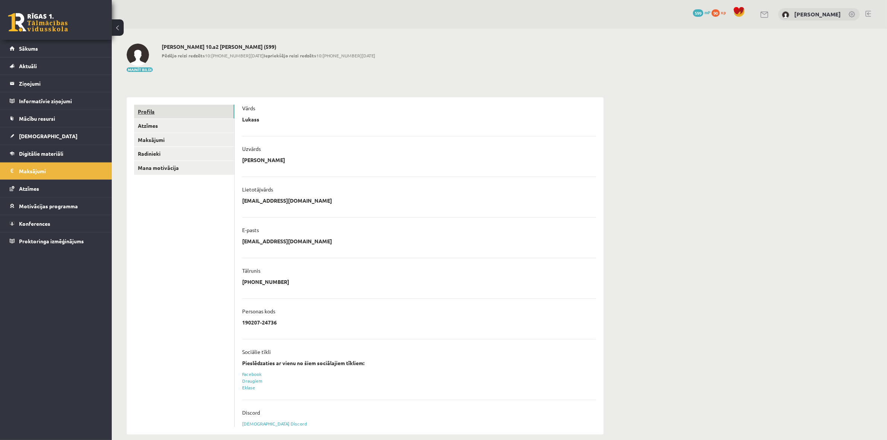
click at [150, 118] on link "Profils" at bounding box center [184, 112] width 100 height 14
click at [151, 124] on link "Atzīmes" at bounding box center [184, 126] width 100 height 14
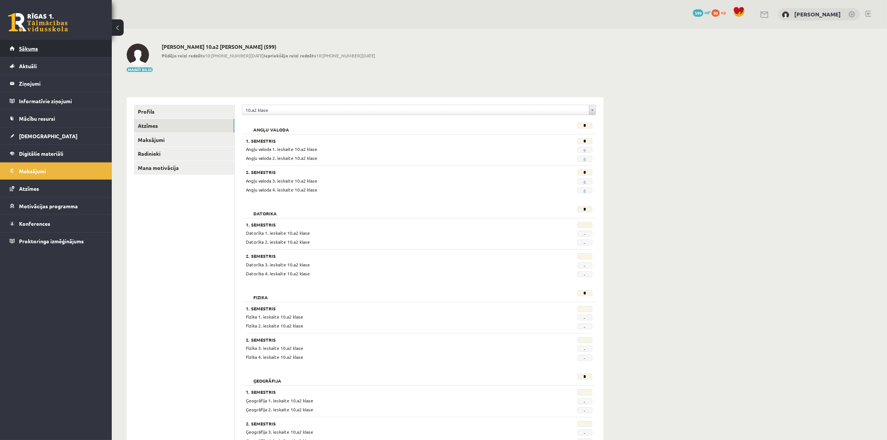
click at [25, 49] on span "Sākums" at bounding box center [28, 48] width 19 height 7
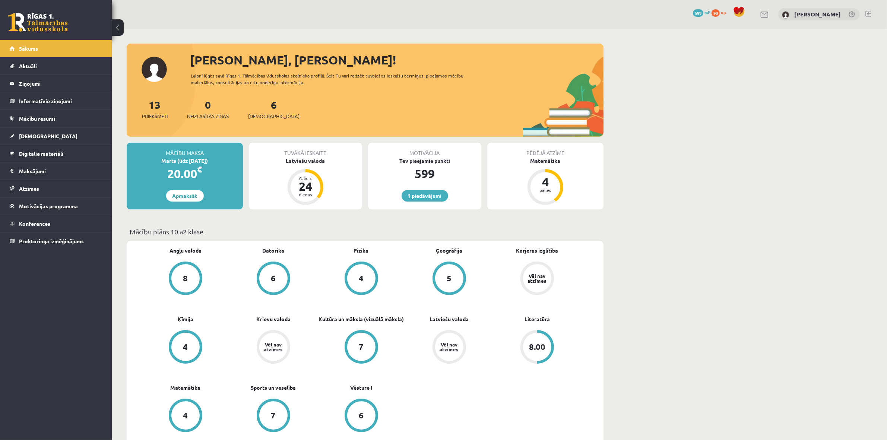
click at [528, 280] on div "Vēl nav atzīmes" at bounding box center [537, 279] width 21 height 10
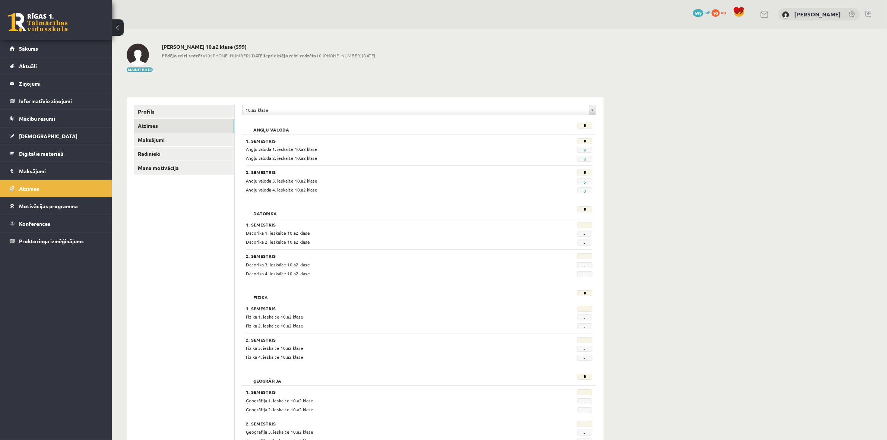
click at [382, 233] on div "Datorika 1. ieskaite 10.a2 klase" at bounding box center [389, 233] width 298 height 7
click at [584, 236] on span "-" at bounding box center [585, 234] width 15 height 6
click at [34, 47] on span "Sākums" at bounding box center [28, 48] width 19 height 7
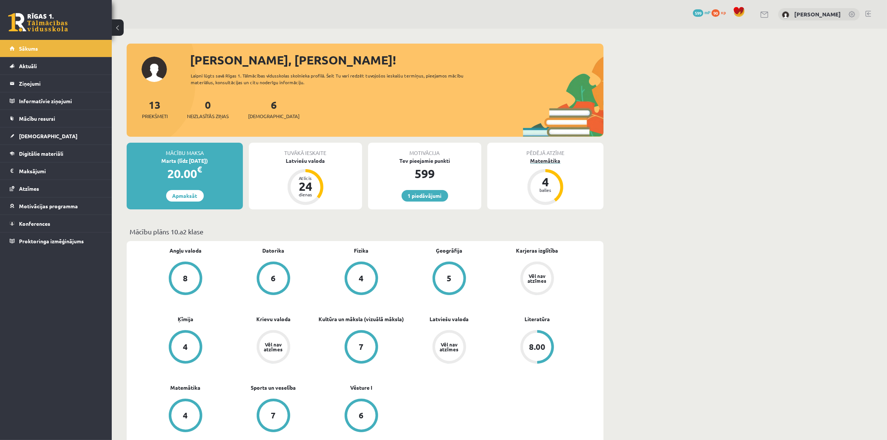
click at [546, 161] on div "Matemātika" at bounding box center [545, 161] width 116 height 8
